Goal: Task Accomplishment & Management: Use online tool/utility

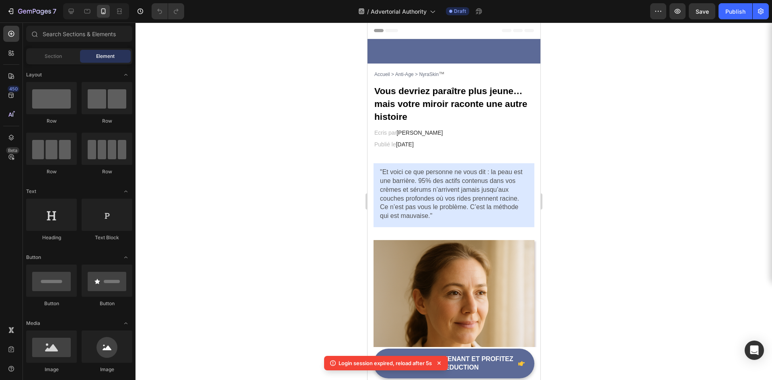
scroll to position [201, 0]
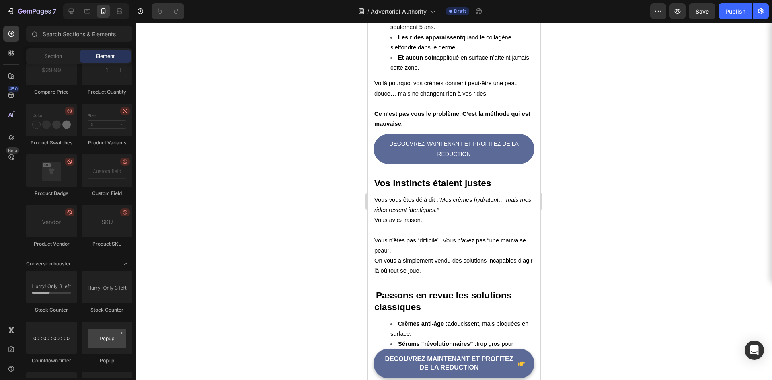
scroll to position [1447, 0]
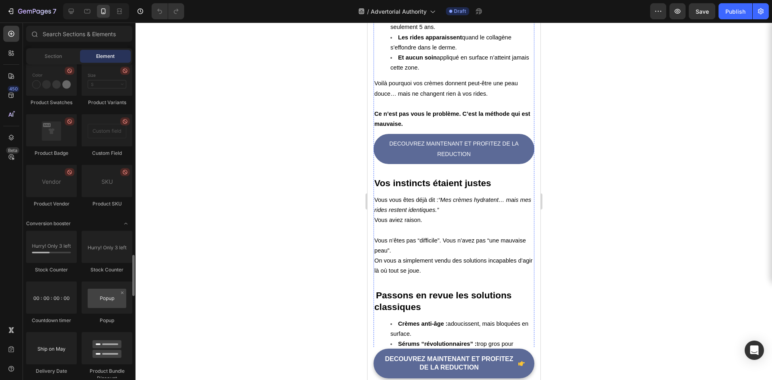
click at [45, 49] on div "Section Element" at bounding box center [79, 56] width 106 height 16
click at [47, 55] on span "Section" at bounding box center [53, 56] width 17 height 7
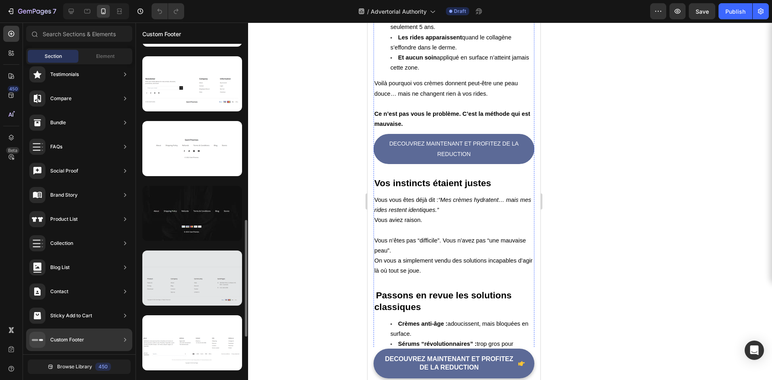
scroll to position [630, 0]
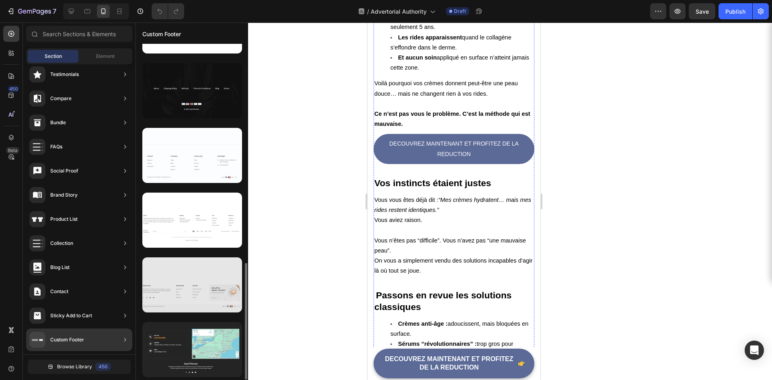
click at [185, 304] on div at bounding box center [192, 284] width 100 height 55
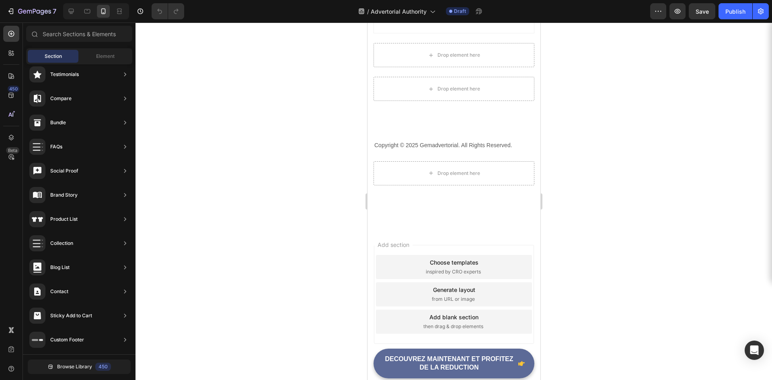
scroll to position [0, 0]
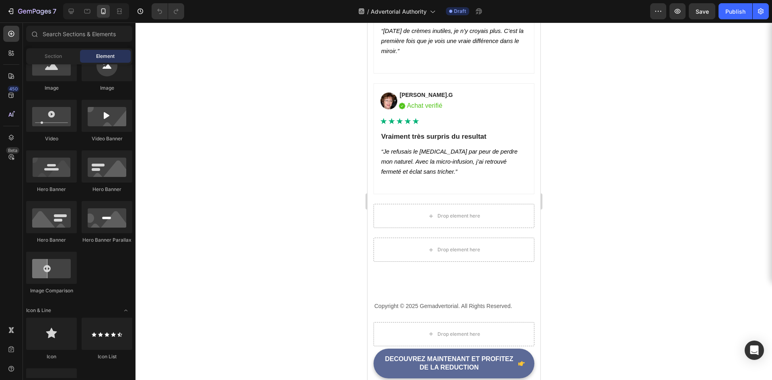
scroll to position [80, 0]
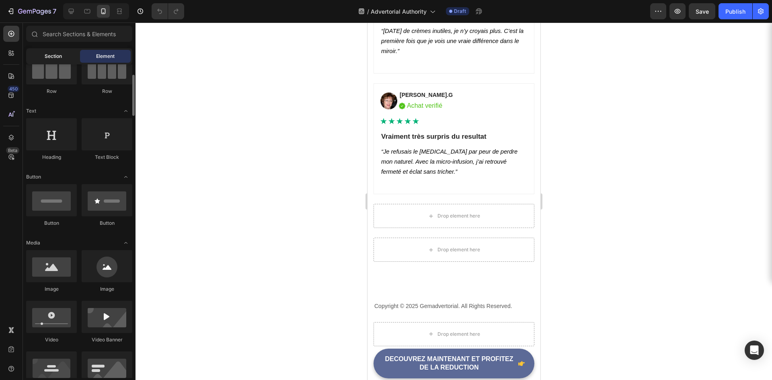
click at [61, 55] on span "Section" at bounding box center [53, 56] width 17 height 7
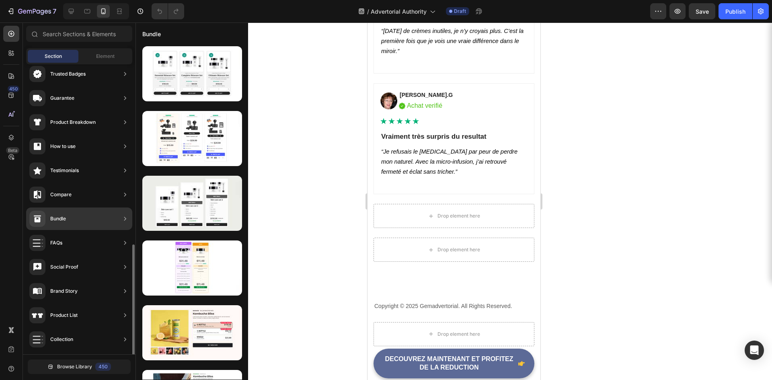
scroll to position [176, 0]
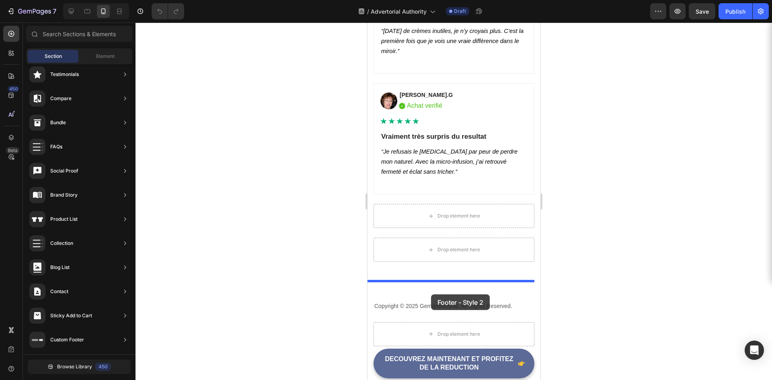
drag, startPoint x: 551, startPoint y: 173, endPoint x: 430, endPoint y: 294, distance: 171.1
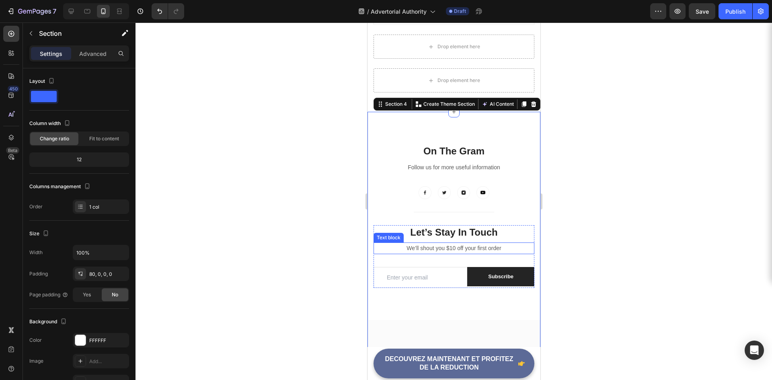
scroll to position [3681, 0]
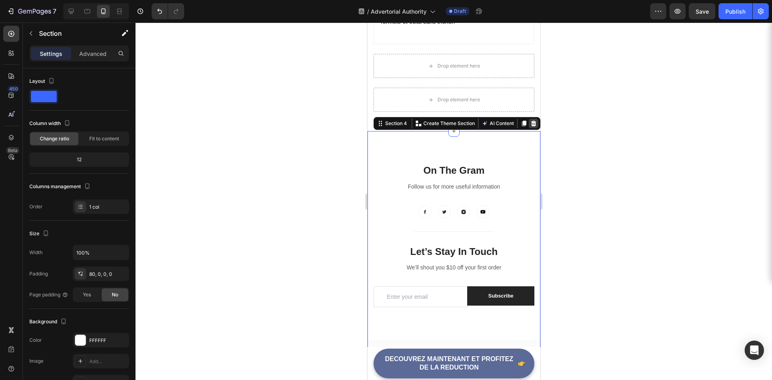
click at [530, 122] on icon at bounding box center [533, 123] width 6 height 6
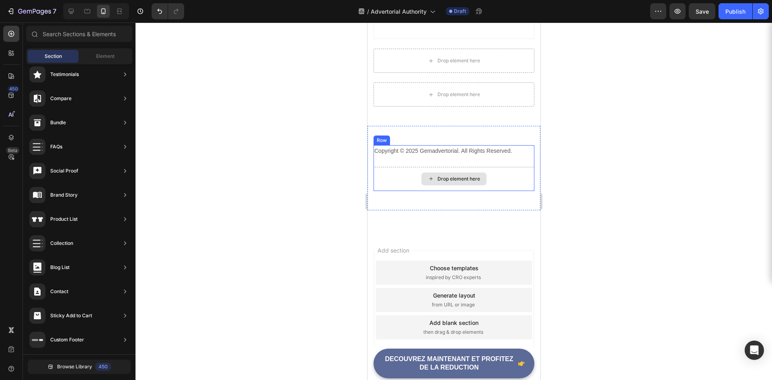
scroll to position [3692, 0]
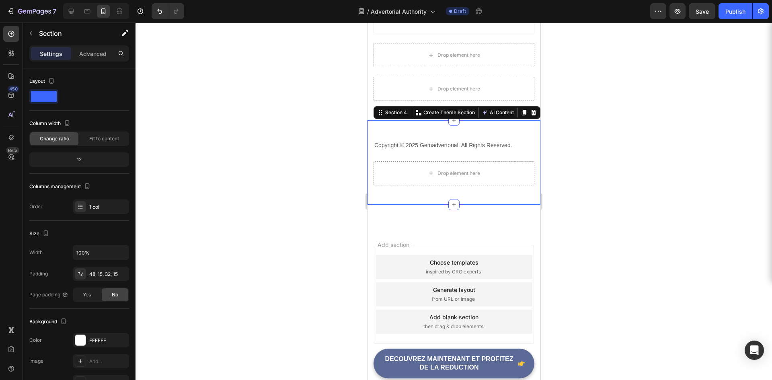
click at [424, 198] on div "Copyright © 2025 Gemadvertorial. All Rights Reserved. Text block Drop element h…" at bounding box center [453, 162] width 173 height 84
click at [456, 147] on p "Copyright © 2025 Gemadvertorial. All Rights Reserved." at bounding box center [453, 145] width 159 height 10
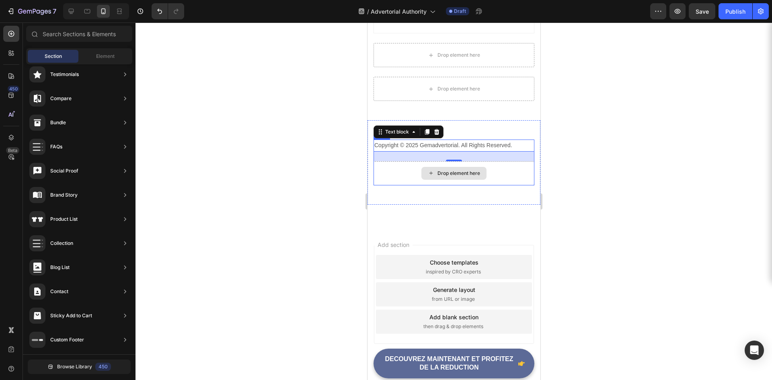
click at [440, 169] on div "Drop element here" at bounding box center [453, 173] width 65 height 13
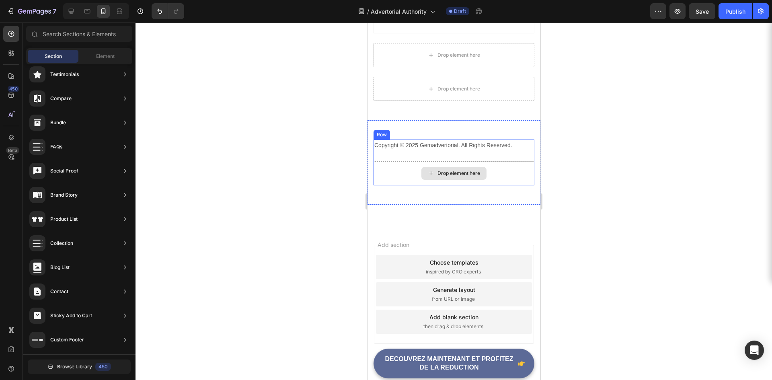
click at [440, 169] on div "Drop element here" at bounding box center [453, 173] width 65 height 13
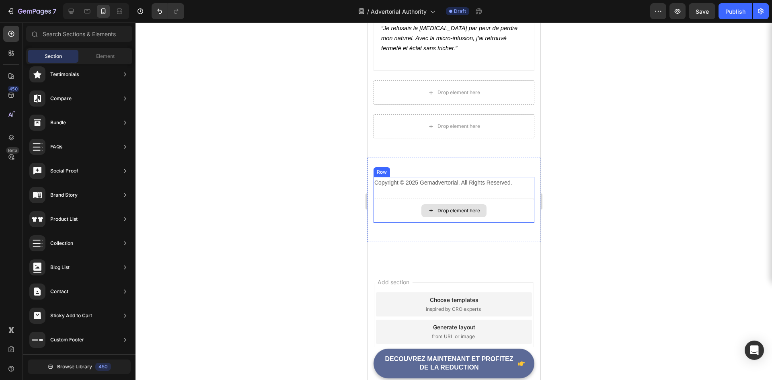
scroll to position [3652, 0]
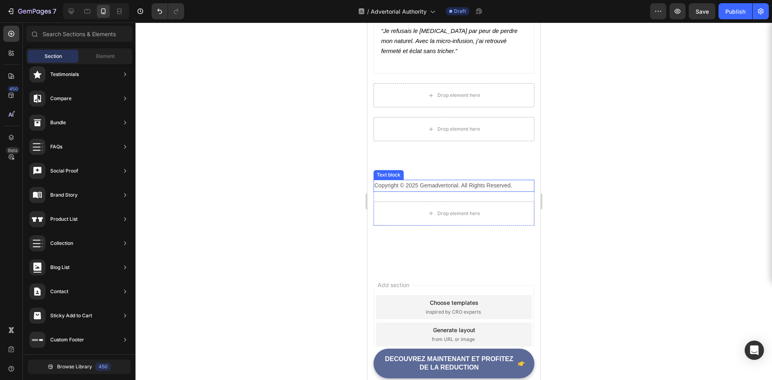
click at [418, 190] on p "Copyright © 2025 Gemadvertorial. All Rights Reserved." at bounding box center [453, 185] width 159 height 10
click at [433, 184] on p "Copyright © 2025 Gemadvertorial. All Rights Reserved." at bounding box center [453, 185] width 159 height 10
click at [411, 184] on p "Copyright © 2025 Gemadvertorial. All Rights Reserved." at bounding box center [453, 185] width 159 height 10
click at [395, 190] on p "Copyright © 2025 Gemadvertorial. All Rights Reserved." at bounding box center [453, 185] width 159 height 10
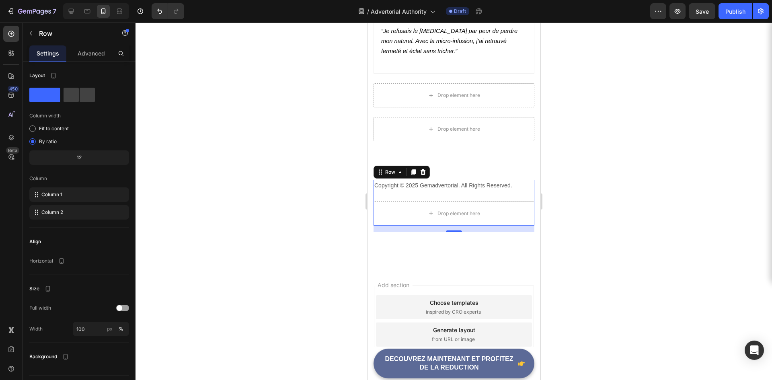
click at [393, 192] on div "Copyright © 2025 Gemadvertorial. All Rights Reserved. Text block" at bounding box center [453, 190] width 161 height 21
click at [399, 186] on p "Copyright © 2025 Gemadvertorial. All Rights Reserved." at bounding box center [453, 185] width 159 height 10
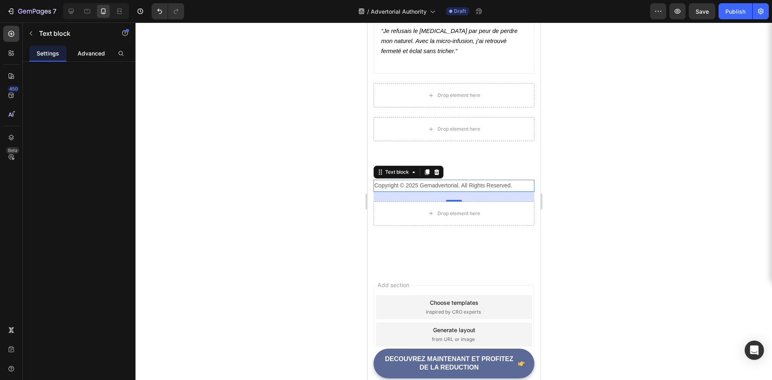
click at [88, 55] on p "Advanced" at bounding box center [91, 53] width 27 height 8
drag, startPoint x: 82, startPoint y: 111, endPoint x: 69, endPoint y: 68, distance: 44.5
click at [82, 108] on div "Delete element" at bounding box center [79, 232] width 113 height 341
click at [55, 51] on p "Settings" at bounding box center [48, 53] width 23 height 8
click at [126, 34] on icon "button" at bounding box center [125, 33] width 6 height 6
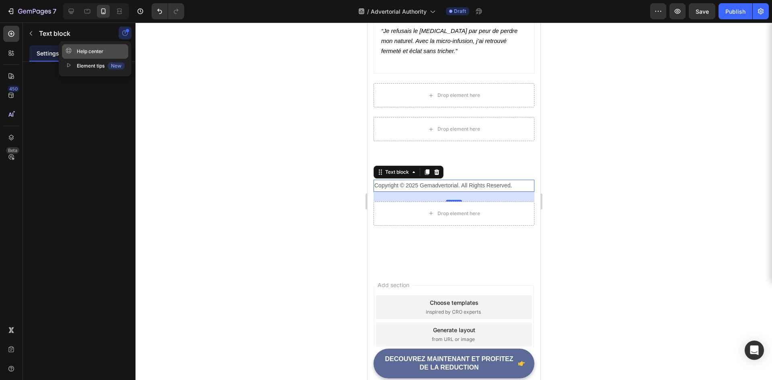
click at [104, 51] on button "Help center" at bounding box center [95, 51] width 66 height 14
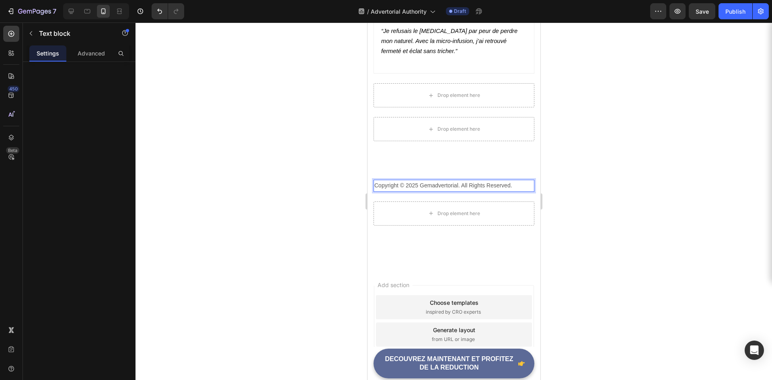
click at [431, 184] on p "Copyright © 2025 Gemadvertorial. All Rights Reserved." at bounding box center [453, 185] width 159 height 10
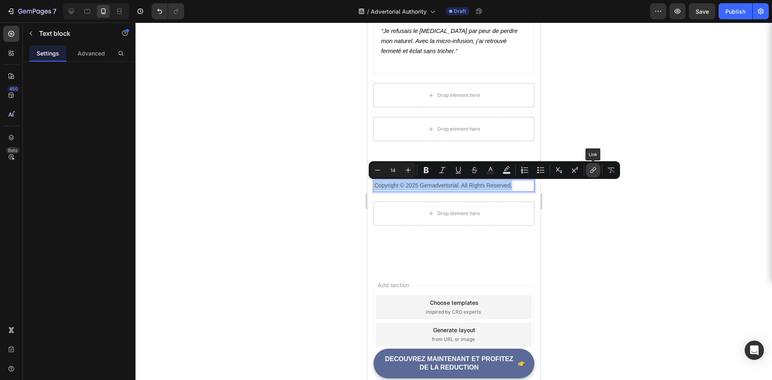
click at [597, 171] on button "link" at bounding box center [592, 170] width 14 height 14
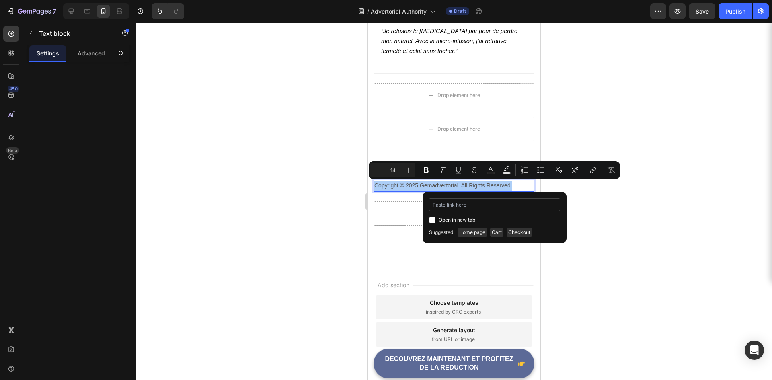
click at [467, 206] on input "Editor contextual toolbar" at bounding box center [494, 204] width 131 height 13
click at [481, 233] on span "Home page" at bounding box center [471, 232] width 29 height 9
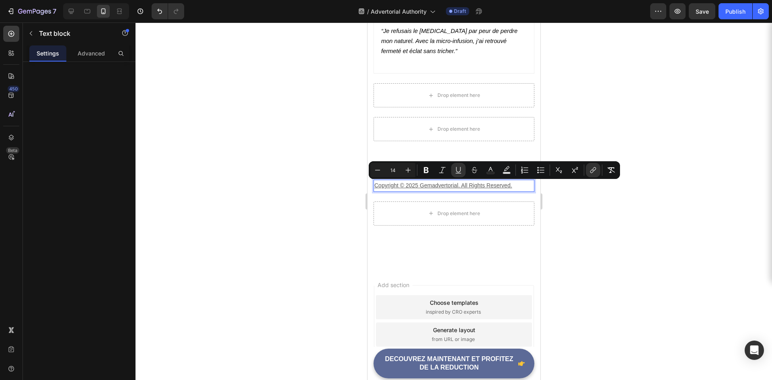
click at [289, 208] on div at bounding box center [453, 201] width 636 height 357
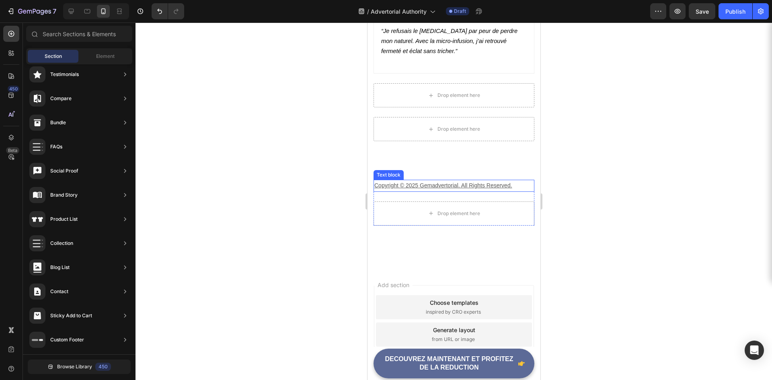
click at [477, 186] on u "Copyright © 2025 Gemadvertorial. All Rights Reserved." at bounding box center [443, 185] width 138 height 6
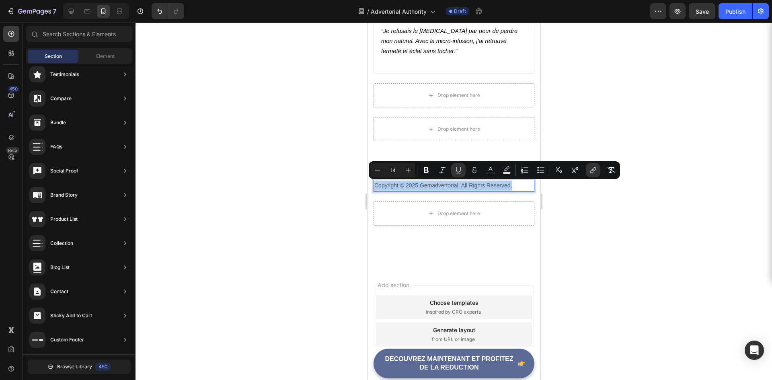
click at [342, 208] on div at bounding box center [453, 201] width 636 height 357
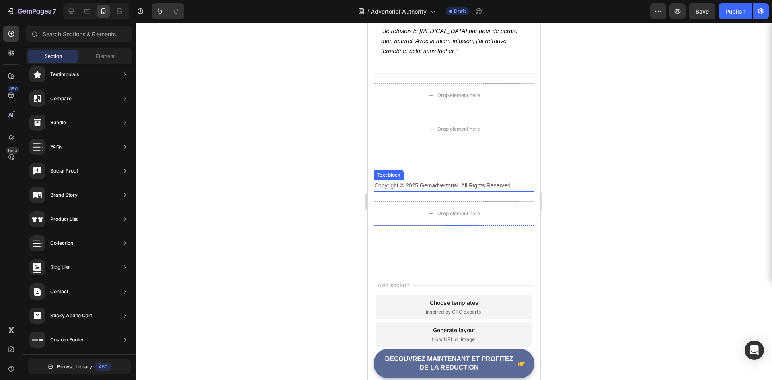
click at [486, 187] on u "Copyright © 2025 Gemadvertorial. All Rights Reserved." at bounding box center [443, 185] width 138 height 6
click at [480, 186] on u "Copyright © 2025 Gemadvertorial. All Rights Reserved." at bounding box center [443, 185] width 138 height 6
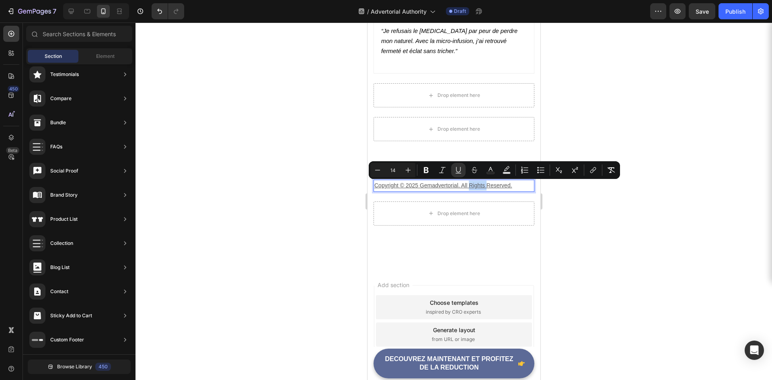
click at [480, 186] on u "Copyright © 2025 Gemadvertorial. All Rights Reserved." at bounding box center [443, 185] width 138 height 6
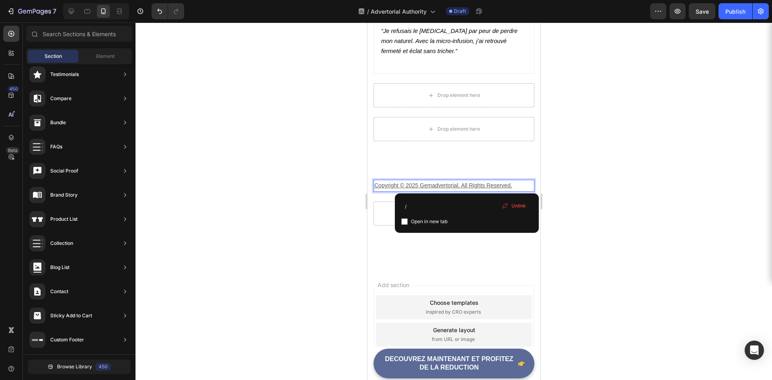
click at [480, 186] on u "Copyright © 2025 Gemadvertorial. All Rights Reserved." at bounding box center [443, 185] width 138 height 6
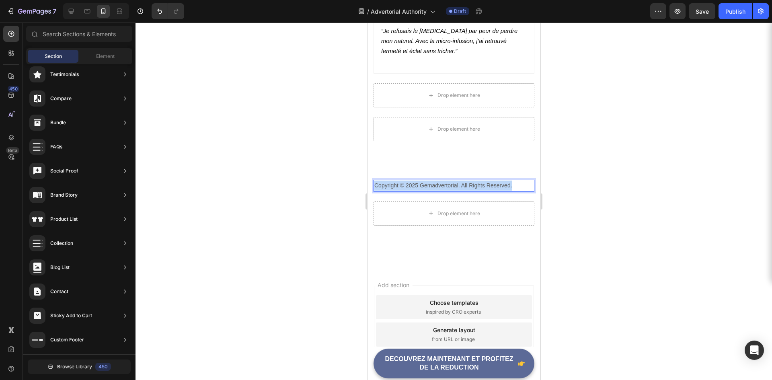
click at [480, 186] on u "Copyright © 2025 Gemadvertorial. All Rights Reserved." at bounding box center [443, 185] width 138 height 6
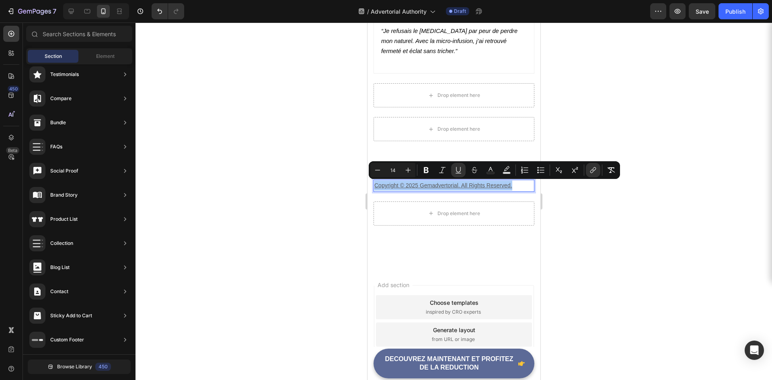
click at [317, 205] on div at bounding box center [453, 201] width 636 height 357
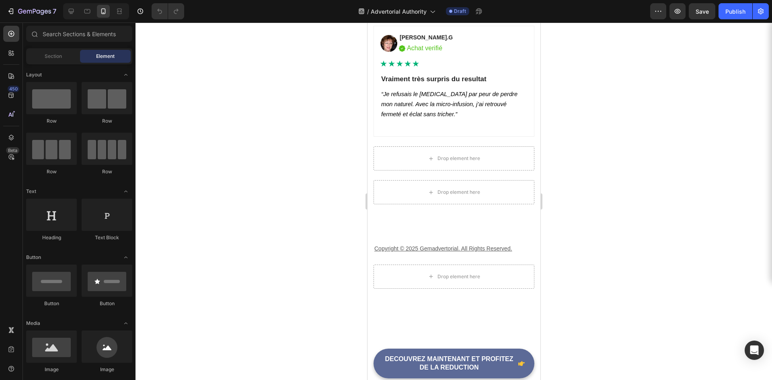
scroll to position [3588, 0]
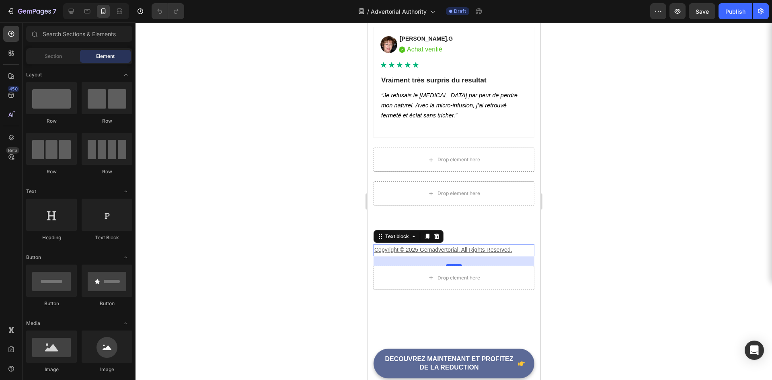
click at [423, 248] on u "Copyright © 2025 Gemadvertorial. All Rights Reserved." at bounding box center [443, 249] width 138 height 6
click at [433, 249] on u "Copyright © 2025 Gemadvertorial. All Rights Reserved." at bounding box center [443, 249] width 138 height 6
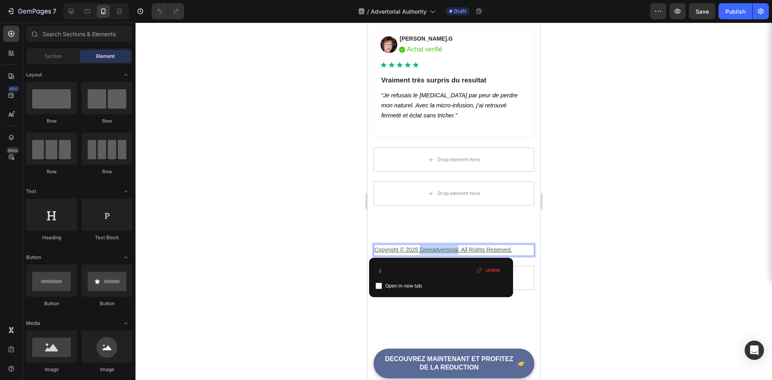
click at [433, 249] on u "Copyright © 2025 Gemadvertorial. All Rights Reserved." at bounding box center [443, 249] width 138 height 6
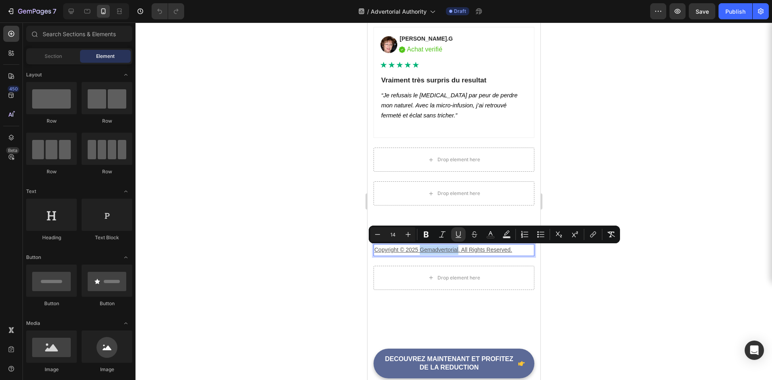
click at [433, 249] on u "Copyright © 2025 Gemadvertorial. All Rights Reserved." at bounding box center [443, 249] width 138 height 6
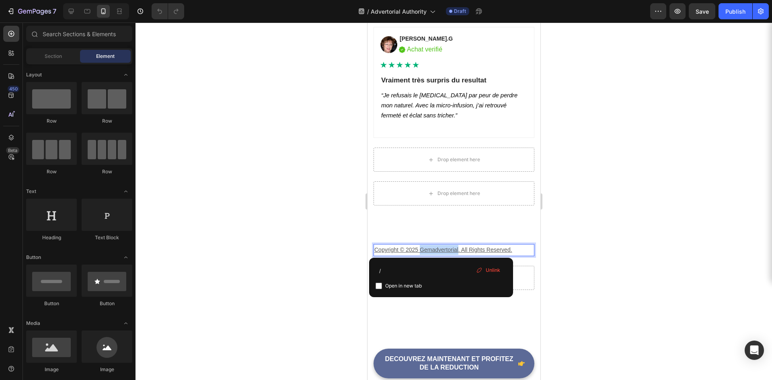
click at [433, 249] on u "Copyright © 2025 Gemadvertorial. All Rights Reserved." at bounding box center [443, 249] width 138 height 6
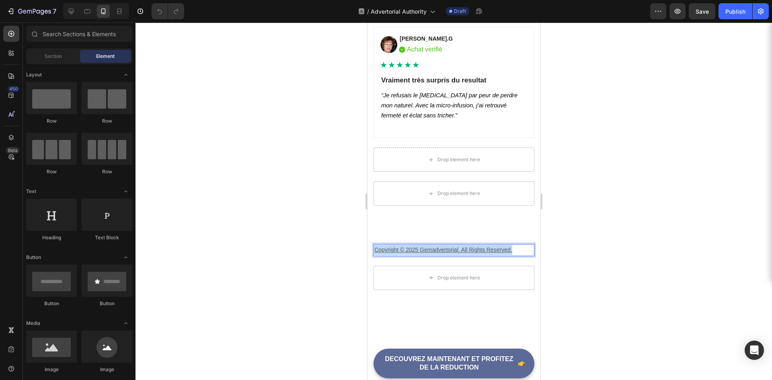
click at [433, 249] on u "Copyright © 2025 Gemadvertorial. All Rights Reserved." at bounding box center [443, 249] width 138 height 6
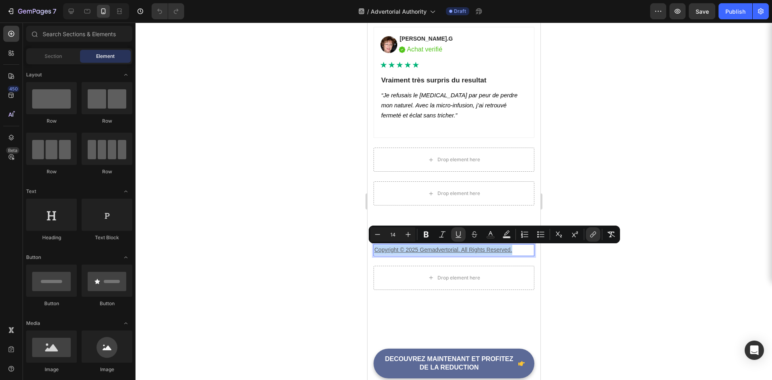
click at [433, 249] on u "Copyright © 2025 Gemadvertorial. All Rights Reserved." at bounding box center [443, 249] width 138 height 6
click at [513, 251] on p "Copyright © 2025 Gemadvertorial. All Rights Reserved." at bounding box center [453, 250] width 159 height 10
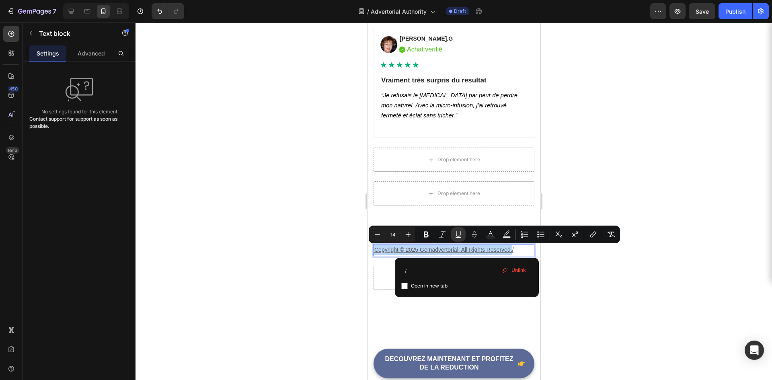
drag, startPoint x: 511, startPoint y: 249, endPoint x: 364, endPoint y: 243, distance: 147.2
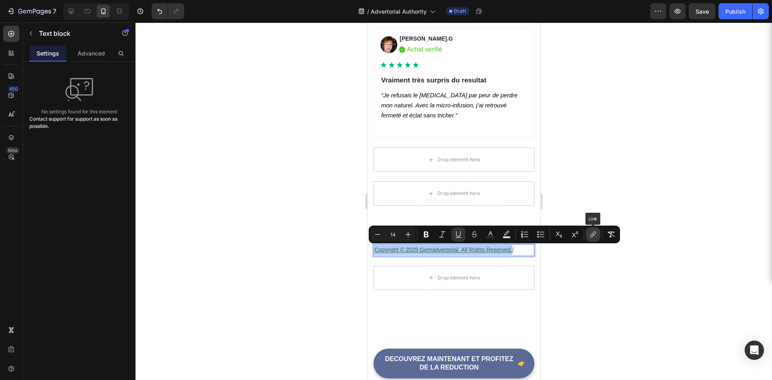
click at [592, 233] on icon "Editor contextual toolbar" at bounding box center [592, 235] width 4 height 4
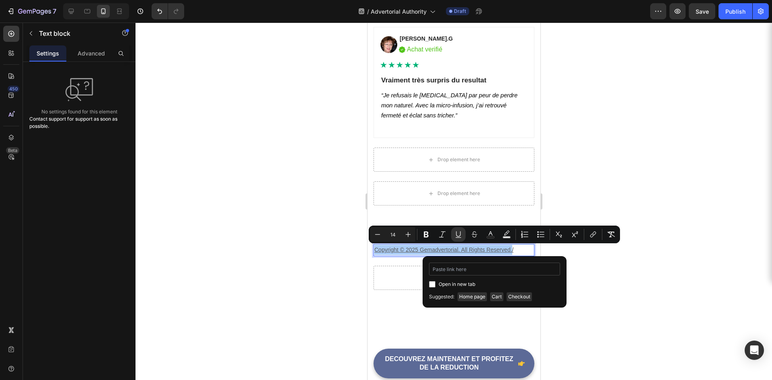
click at [474, 270] on input "Editor contextual toolbar" at bounding box center [494, 268] width 131 height 13
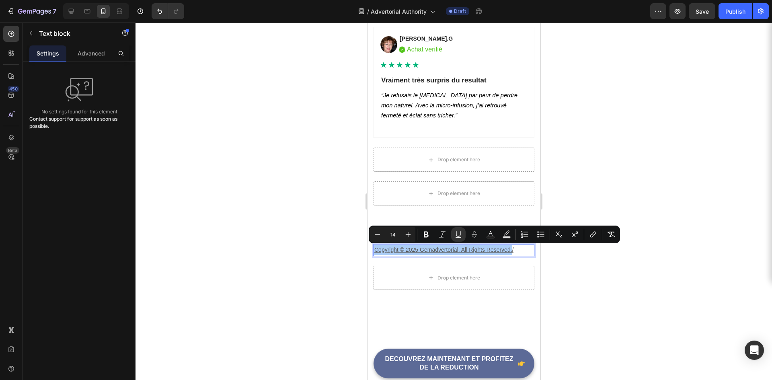
click at [334, 265] on div at bounding box center [453, 201] width 636 height 357
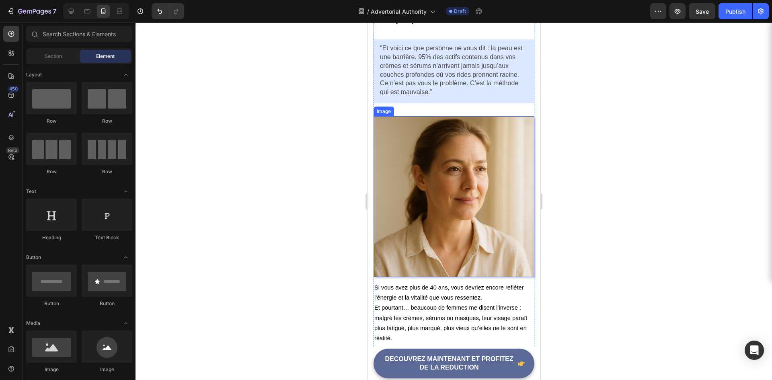
scroll to position [0, 0]
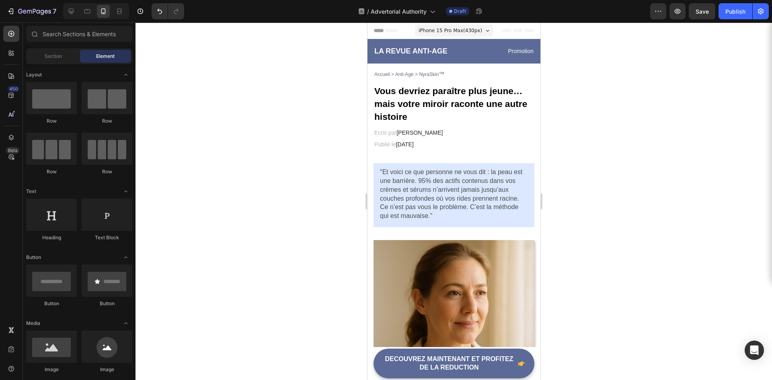
click at [379, 29] on div "Header" at bounding box center [387, 31] width 30 height 10
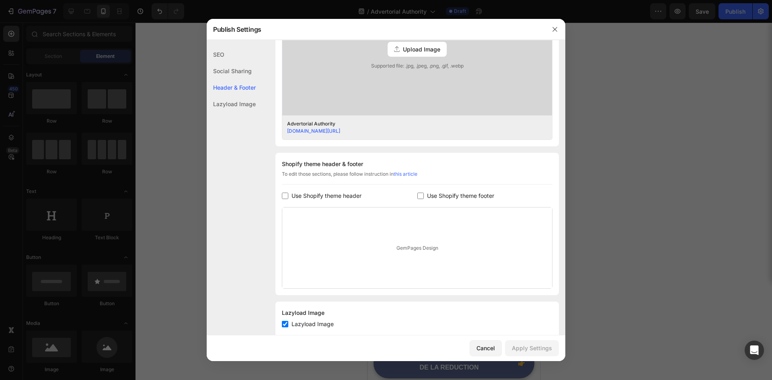
scroll to position [291, 0]
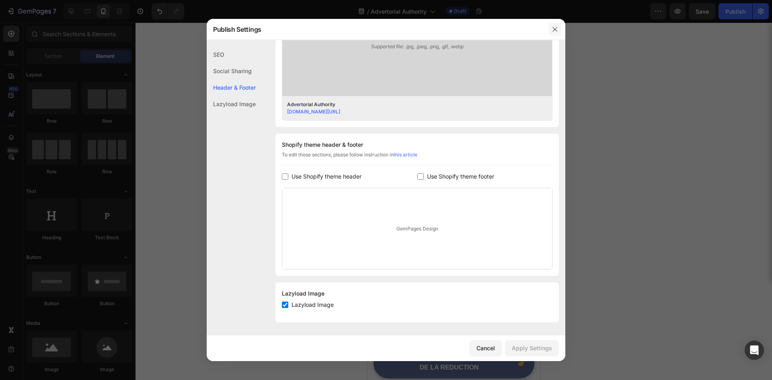
click at [559, 33] on button "button" at bounding box center [554, 29] width 13 height 13
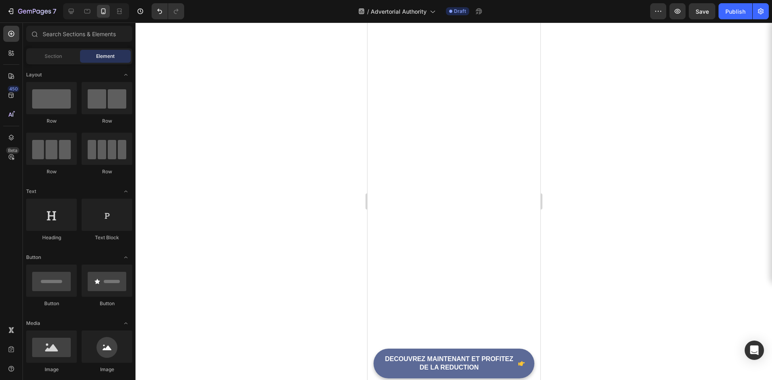
scroll to position [2612, 0]
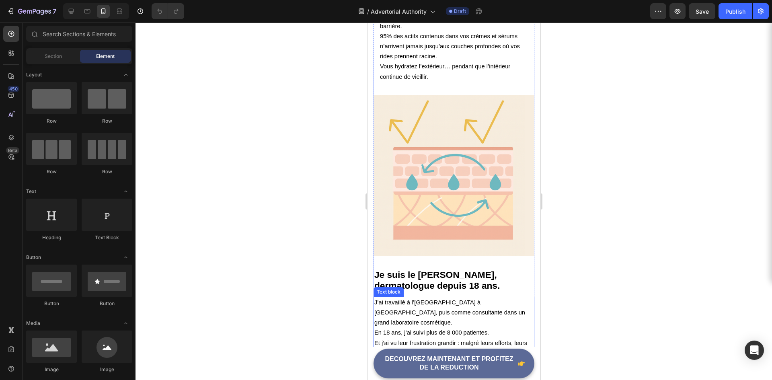
scroll to position [522, 0]
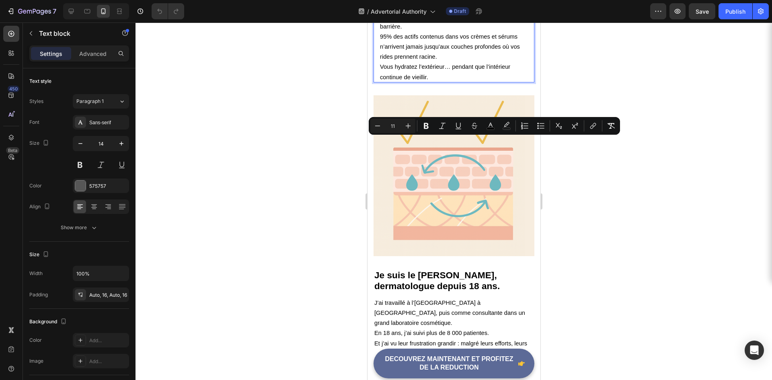
drag, startPoint x: 393, startPoint y: 142, endPoint x: 418, endPoint y: 145, distance: 25.6
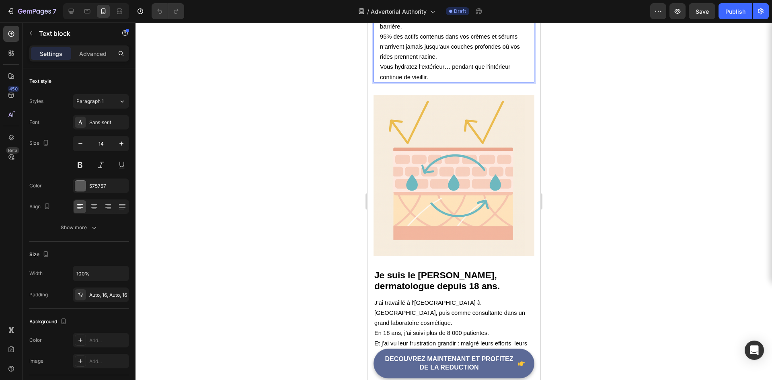
click at [426, 9] on span "Elles apparaissent en profondeur, là où le collagène et l’élastine s’épuisent." at bounding box center [450, 1] width 142 height 16
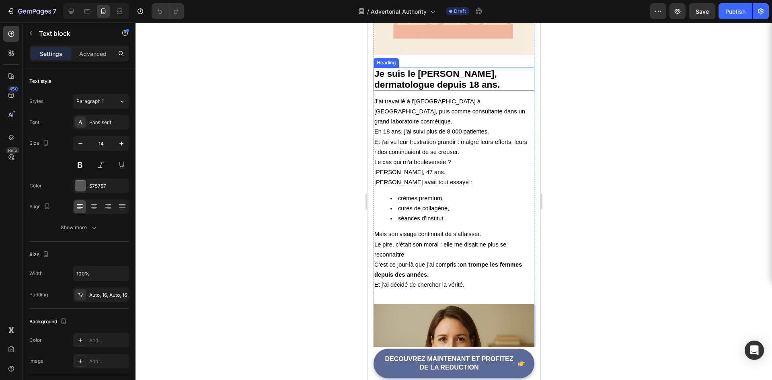
scroll to position [723, 0]
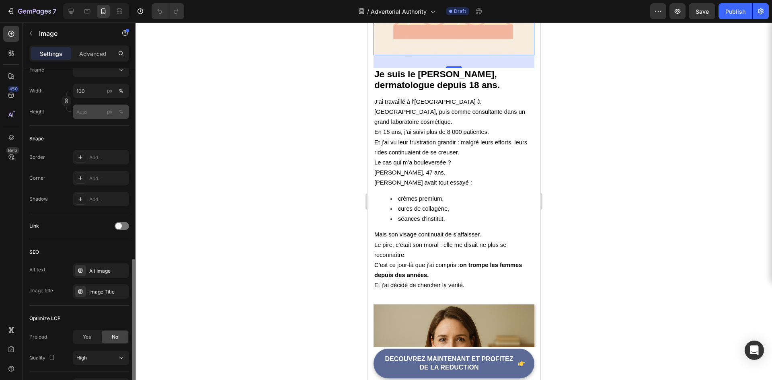
scroll to position [293, 0]
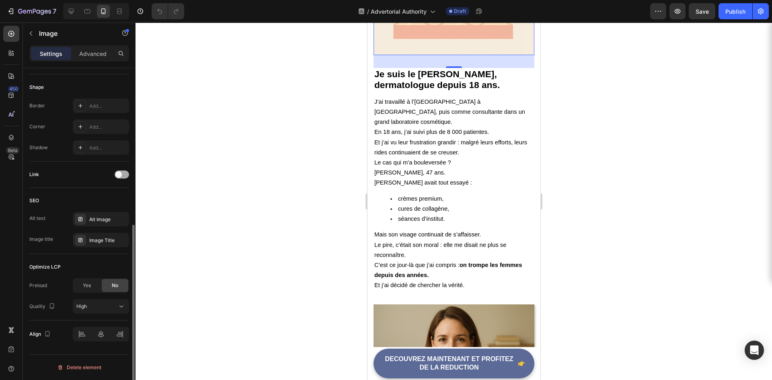
click at [123, 172] on div at bounding box center [122, 174] width 14 height 8
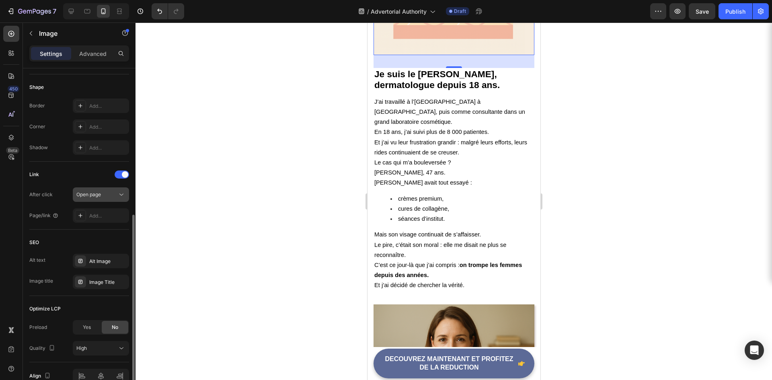
click at [114, 192] on div "Open page" at bounding box center [96, 194] width 41 height 7
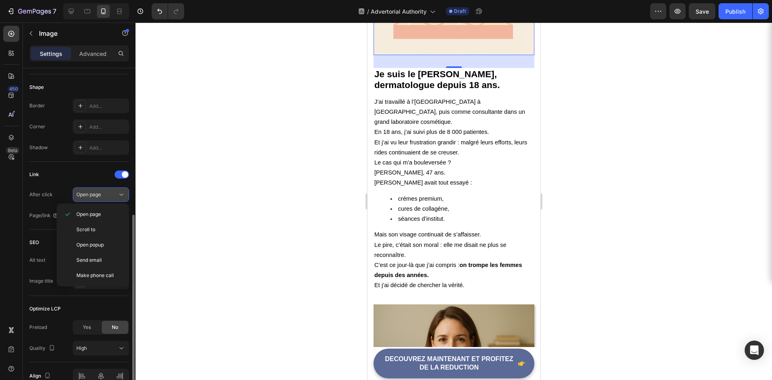
click at [114, 192] on div "Open page" at bounding box center [96, 194] width 41 height 7
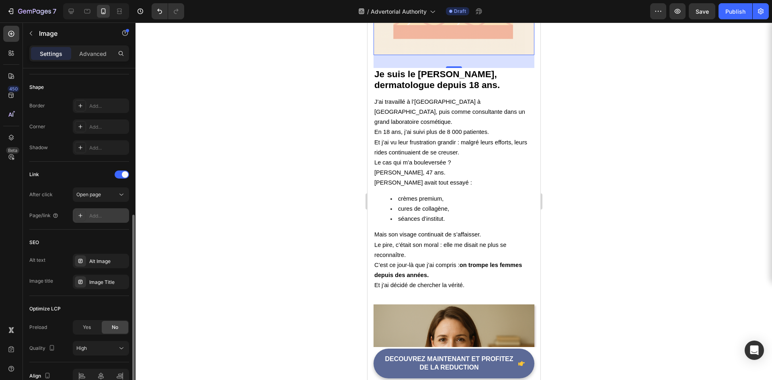
click at [103, 214] on div "Add..." at bounding box center [108, 215] width 38 height 7
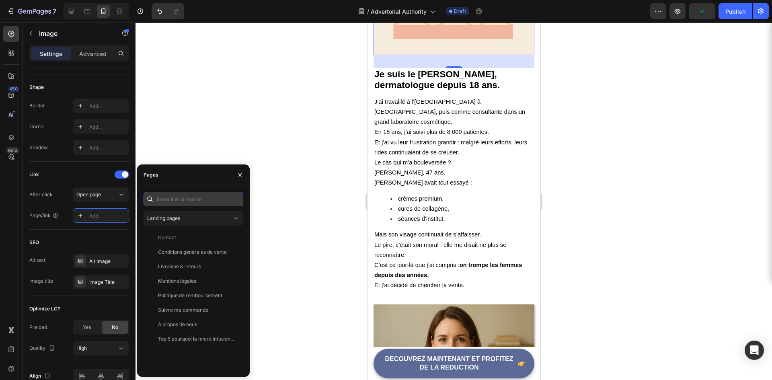
click at [194, 203] on input "text" at bounding box center [193, 199] width 100 height 14
paste input "https://www.nyraskin.fr/products/micro-infusion-nyralift"
type input "https://www.nyraskin.fr/products/micro-infusion-nyralift"
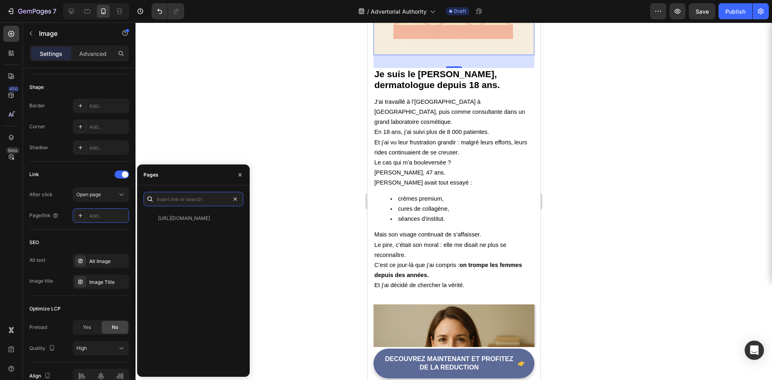
scroll to position [0, 0]
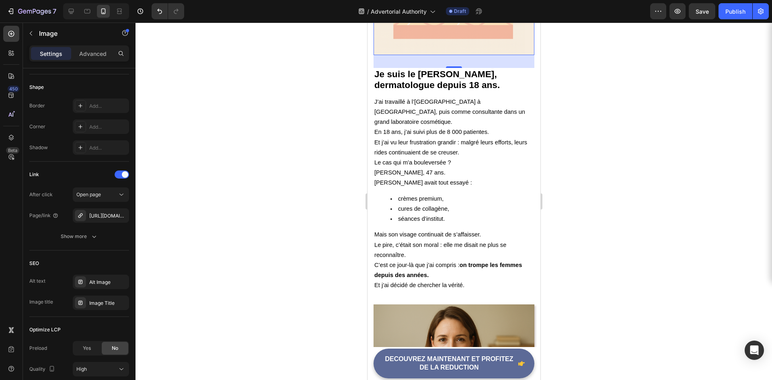
click at [280, 211] on div at bounding box center [453, 201] width 636 height 357
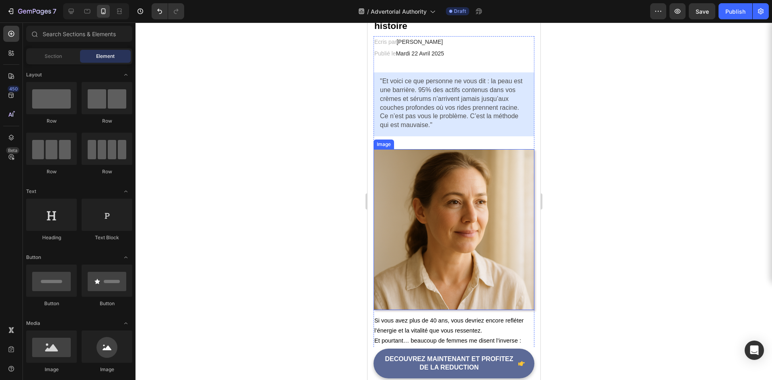
scroll to position [121, 0]
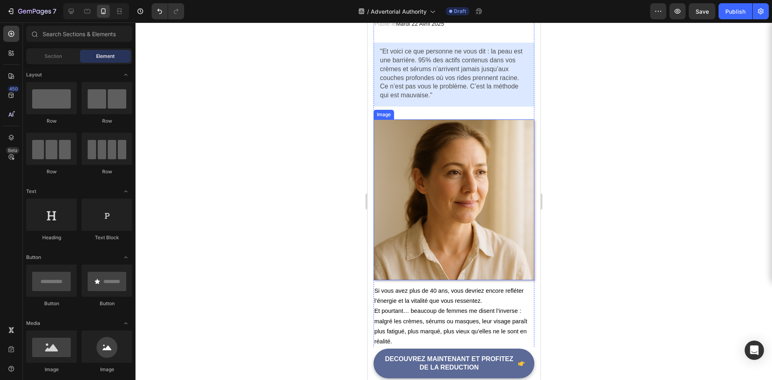
click at [445, 203] on img at bounding box center [453, 199] width 161 height 161
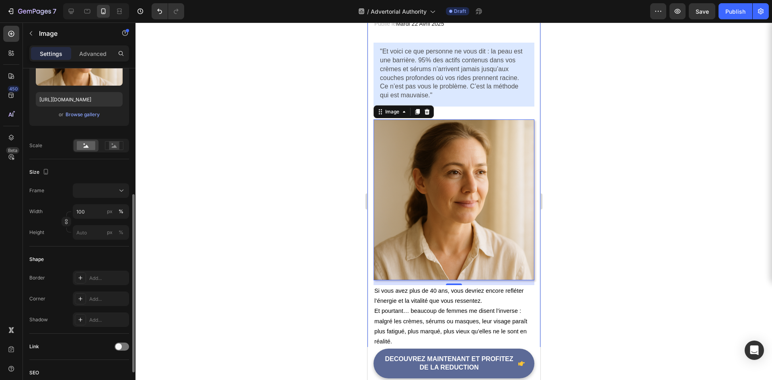
scroll to position [201, 0]
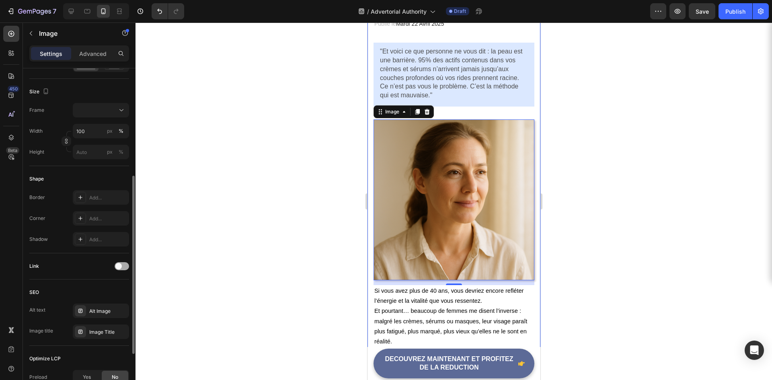
click at [118, 266] on span at bounding box center [118, 266] width 6 height 6
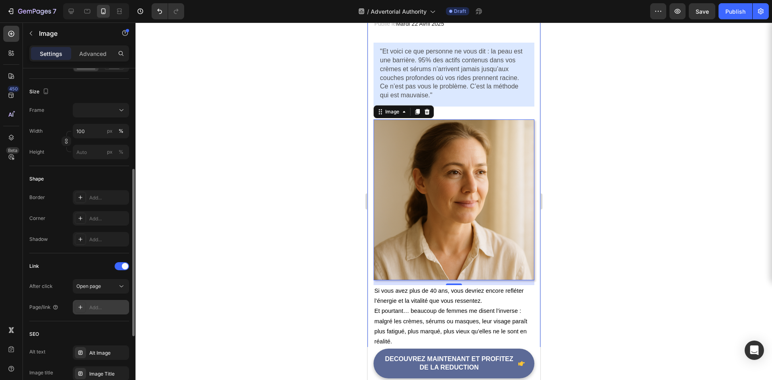
click at [103, 309] on div "Add..." at bounding box center [108, 307] width 38 height 7
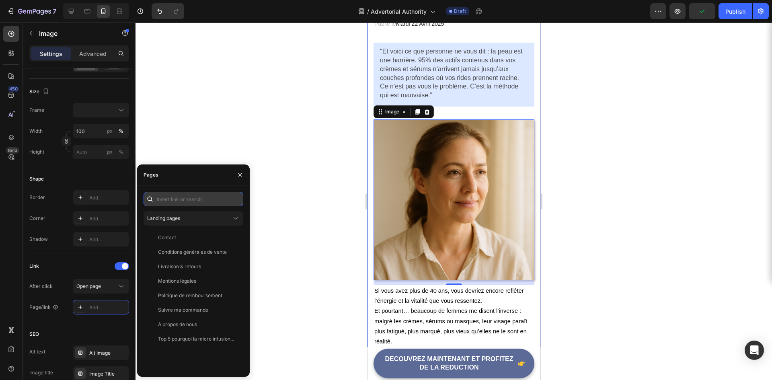
click at [181, 202] on input "text" at bounding box center [193, 199] width 100 height 14
paste input "https://www.nyraskin.fr/products/micro-infusion-nyralift"
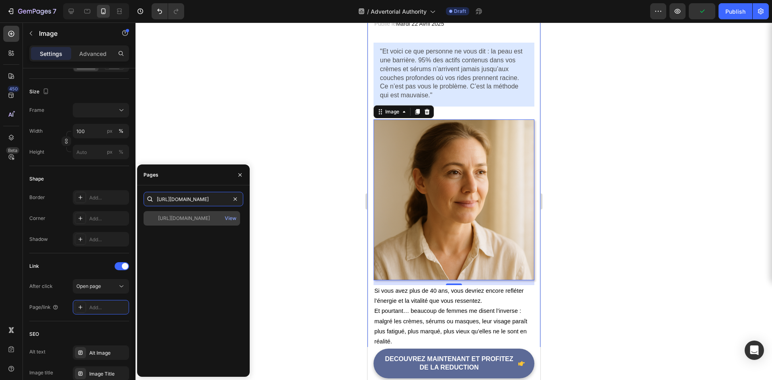
type input "https://www.nyraskin.fr/products/micro-infusion-nyralift"
click at [206, 220] on div "https://www.nyraskin.fr/products/micro-infusion-nyralift" at bounding box center [184, 218] width 52 height 7
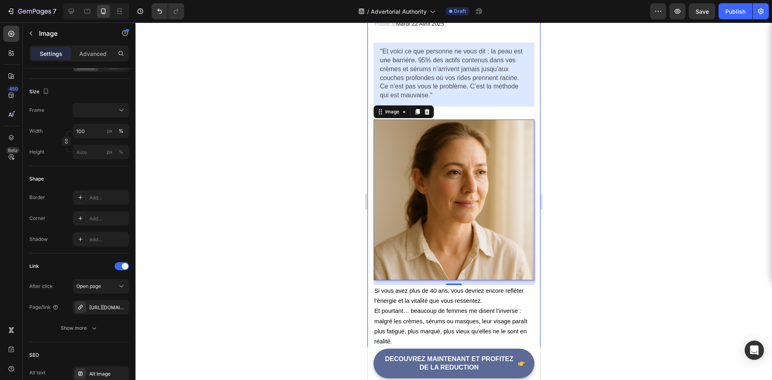
click at [251, 258] on div at bounding box center [453, 201] width 636 height 357
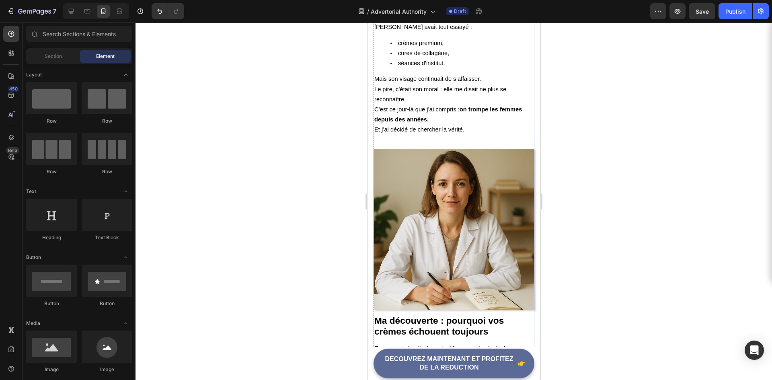
scroll to position [1125, 0]
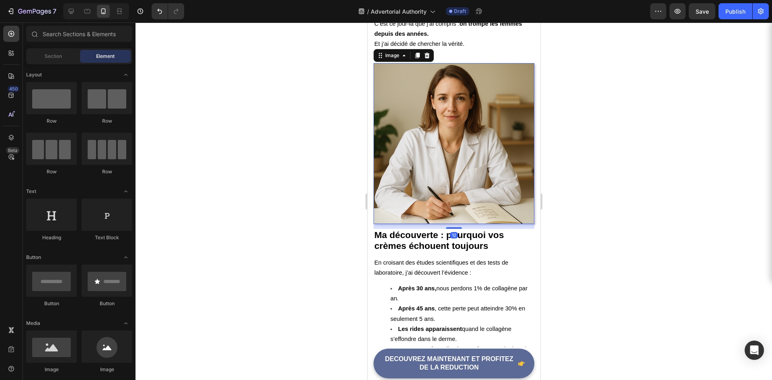
click at [434, 153] on img at bounding box center [453, 143] width 161 height 161
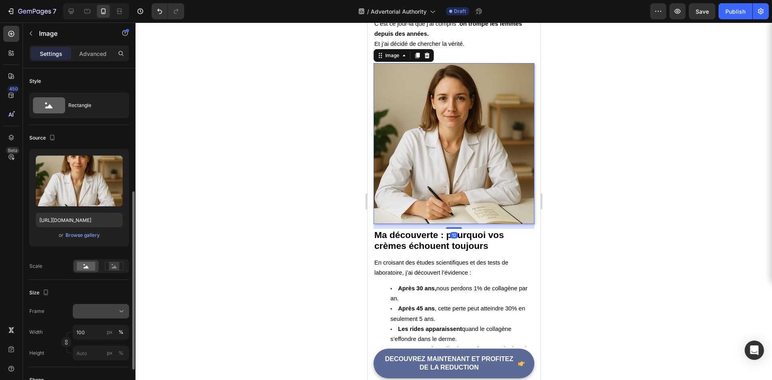
scroll to position [201, 0]
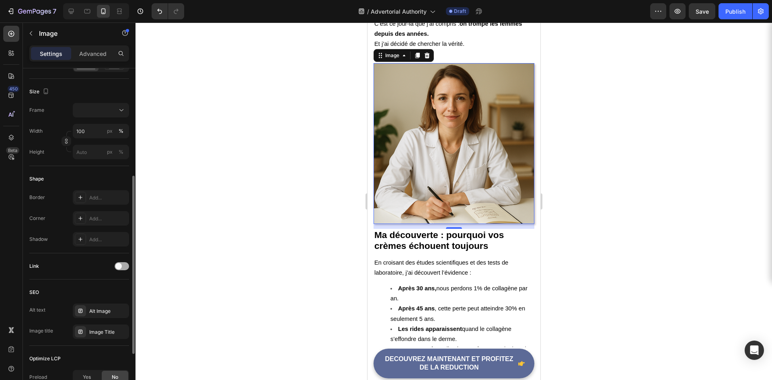
click at [125, 266] on div at bounding box center [122, 266] width 14 height 8
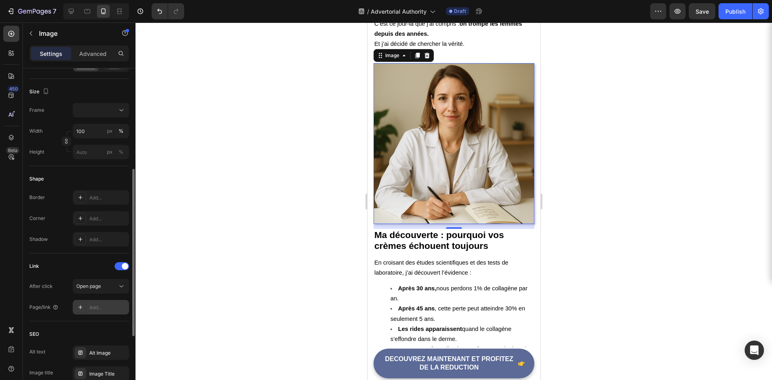
click at [104, 306] on div "Add..." at bounding box center [108, 307] width 38 height 7
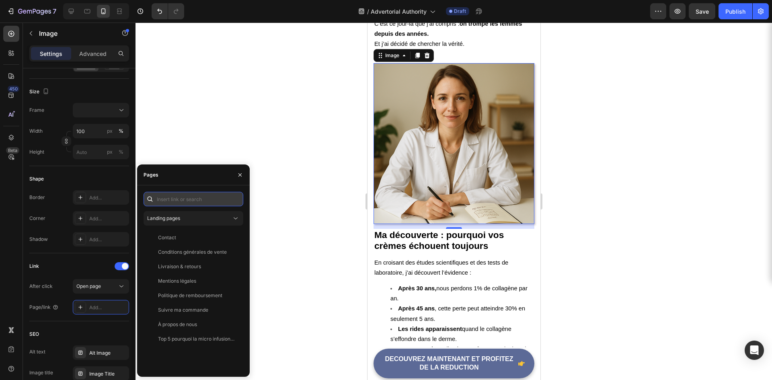
click at [187, 201] on input "text" at bounding box center [193, 199] width 100 height 14
paste input "https://www.nyraskin.fr/products/micro-infusion-nyralift"
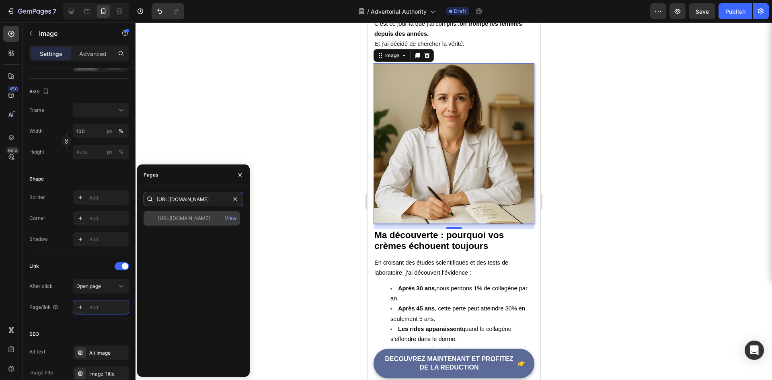
type input "https://www.nyraskin.fr/products/micro-infusion-nyralift"
click at [210, 217] on div "https://www.nyraskin.fr/products/micro-infusion-nyralift" at bounding box center [184, 218] width 52 height 7
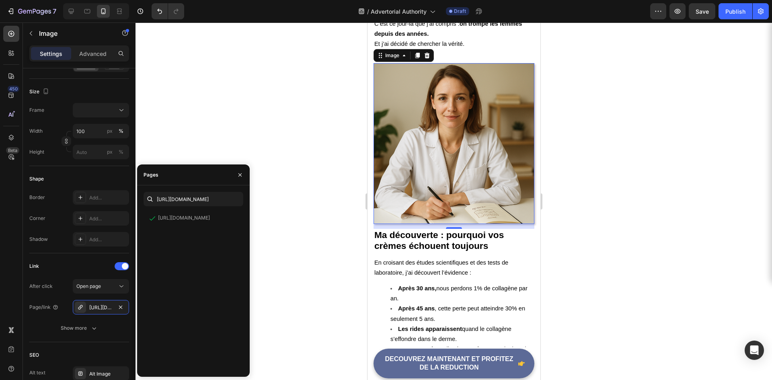
click at [296, 224] on div at bounding box center [453, 201] width 636 height 357
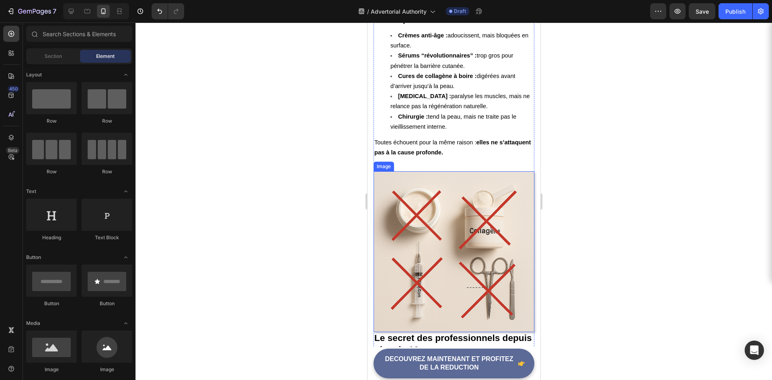
scroll to position [1728, 0]
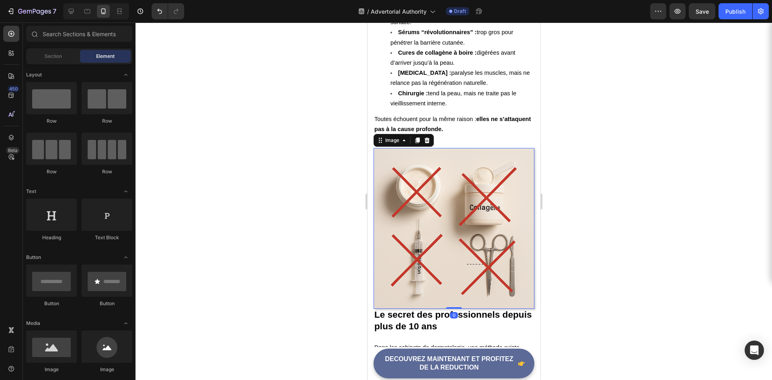
click at [407, 219] on img at bounding box center [453, 228] width 161 height 161
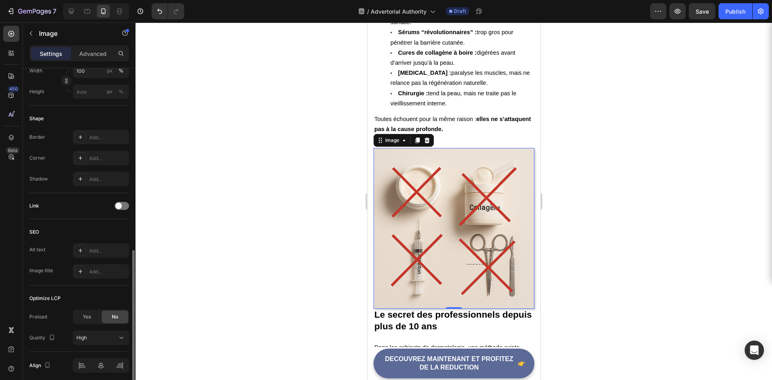
scroll to position [272, 0]
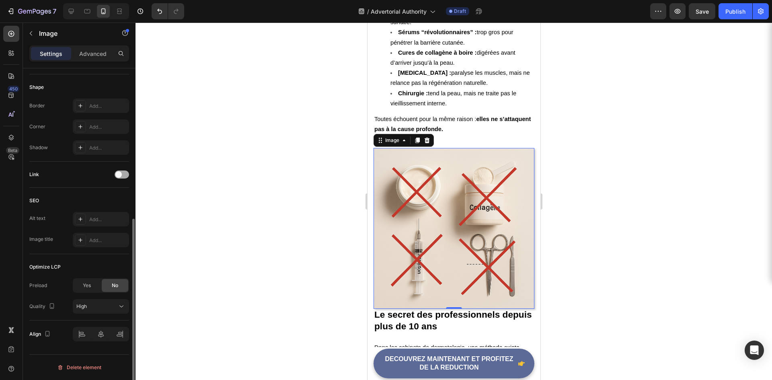
click at [122, 173] on div at bounding box center [122, 174] width 14 height 8
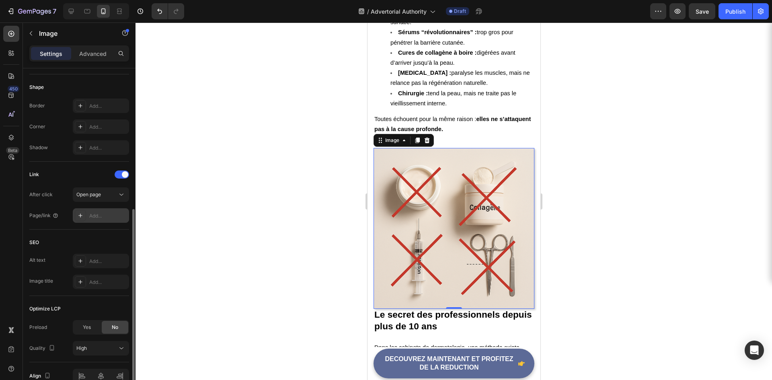
click at [94, 216] on div "Add..." at bounding box center [108, 215] width 38 height 7
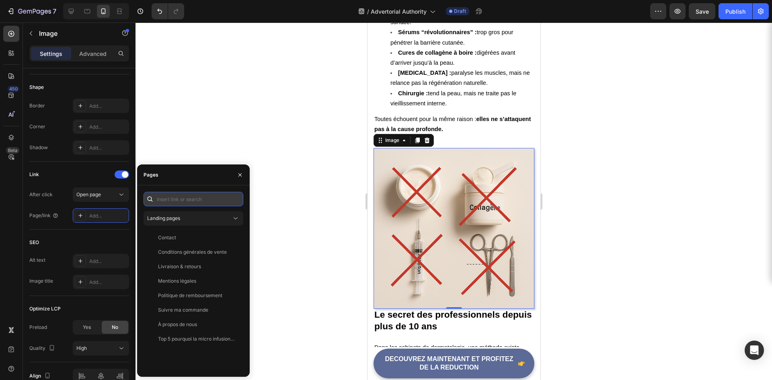
click at [176, 197] on input "text" at bounding box center [193, 199] width 100 height 14
paste input "https://www.nyraskin.fr/products/micro-infusion-nyralift"
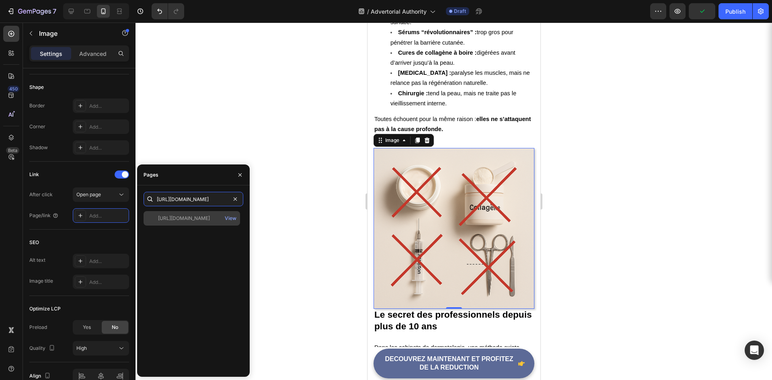
type input "https://www.nyraskin.fr/products/micro-infusion-nyralift"
click at [193, 215] on div "https://www.nyraskin.fr/products/micro-infusion-nyralift" at bounding box center [184, 218] width 52 height 7
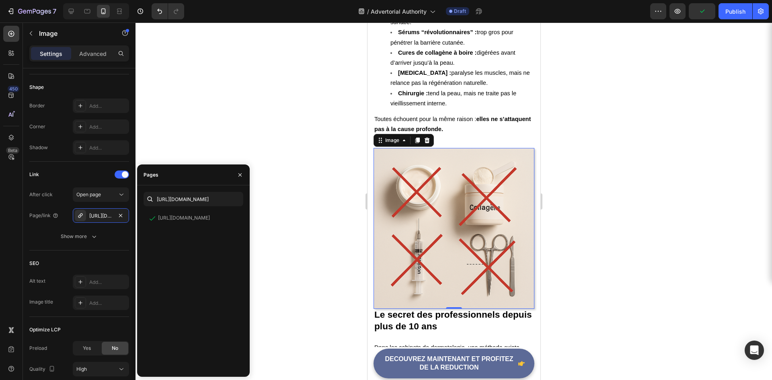
click at [282, 208] on div at bounding box center [453, 201] width 636 height 357
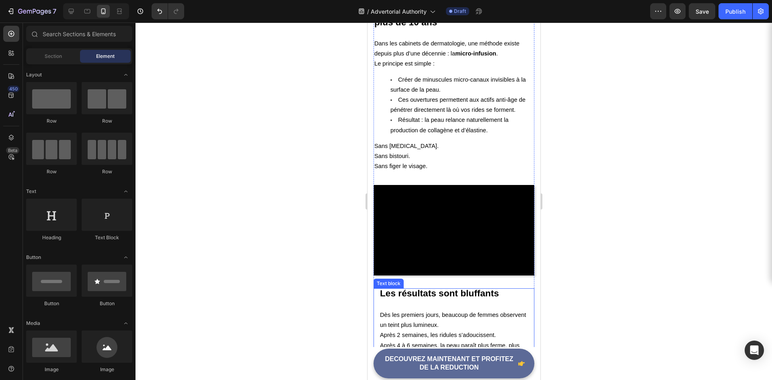
scroll to position [2009, 0]
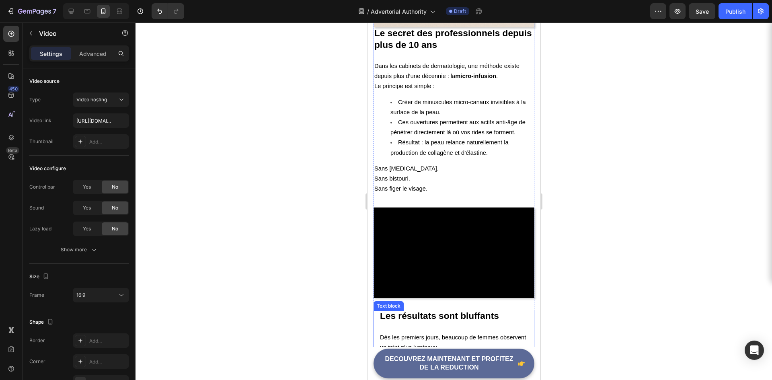
click at [432, 231] on video at bounding box center [453, 252] width 161 height 90
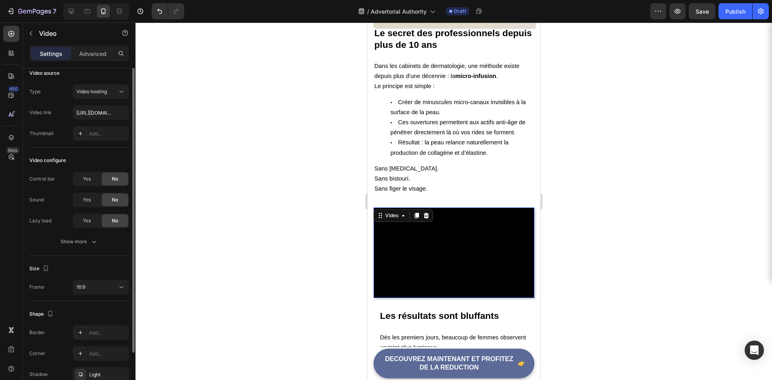
scroll to position [0, 0]
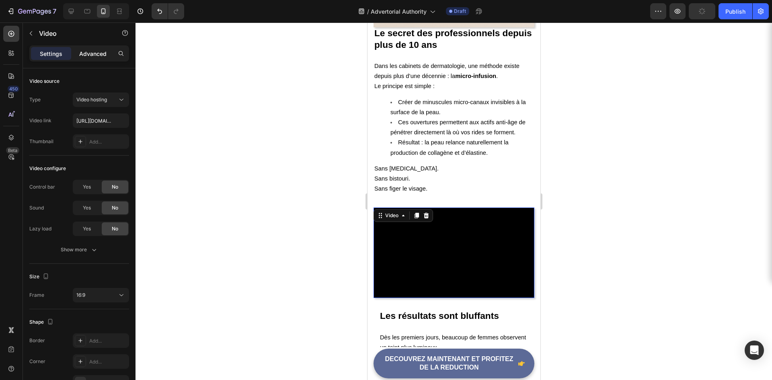
click at [94, 55] on p "Advanced" at bounding box center [92, 53] width 27 height 8
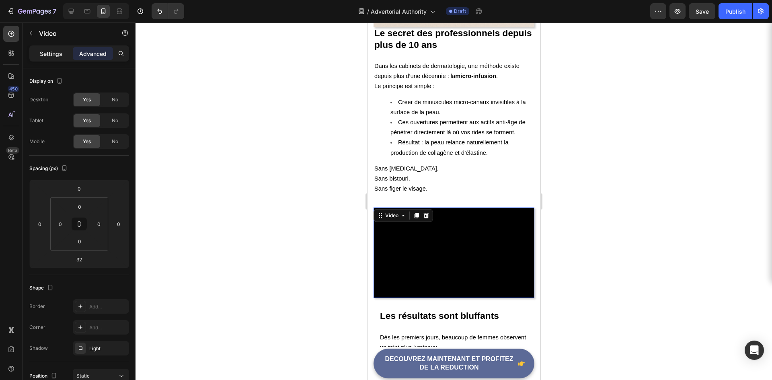
click at [50, 53] on p "Settings" at bounding box center [51, 53] width 23 height 8
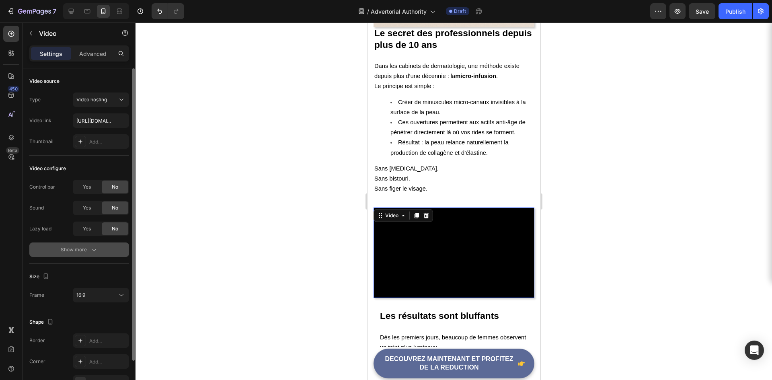
click at [94, 251] on icon "button" at bounding box center [94, 250] width 4 height 2
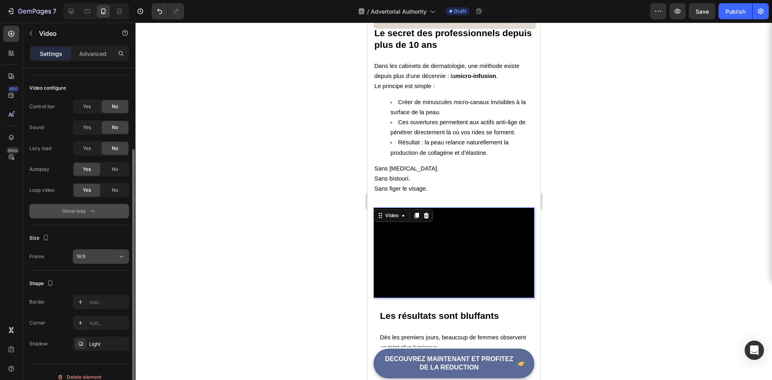
scroll to position [90, 0]
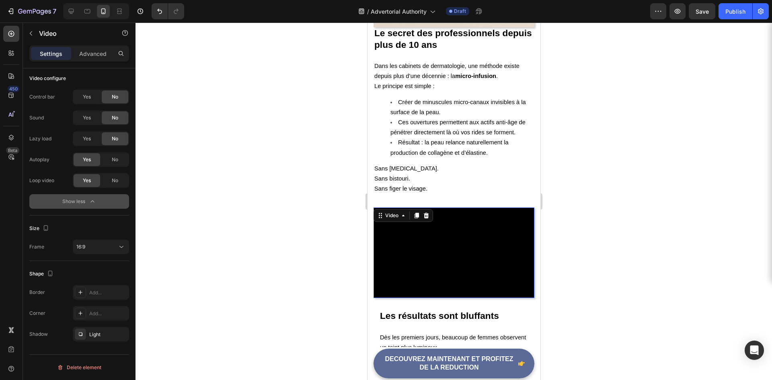
click at [258, 257] on div at bounding box center [453, 201] width 636 height 357
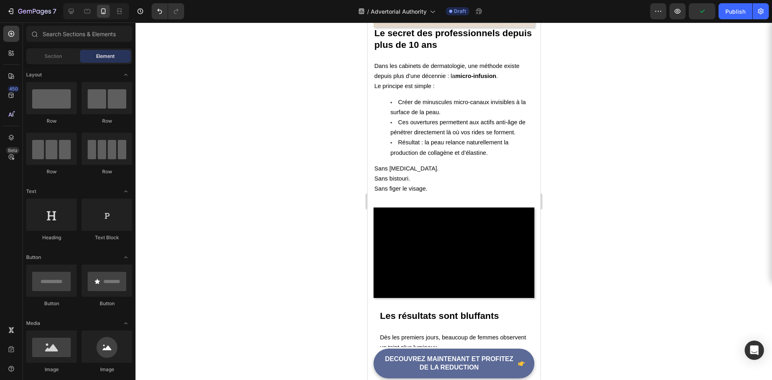
click at [328, 252] on div at bounding box center [453, 201] width 636 height 357
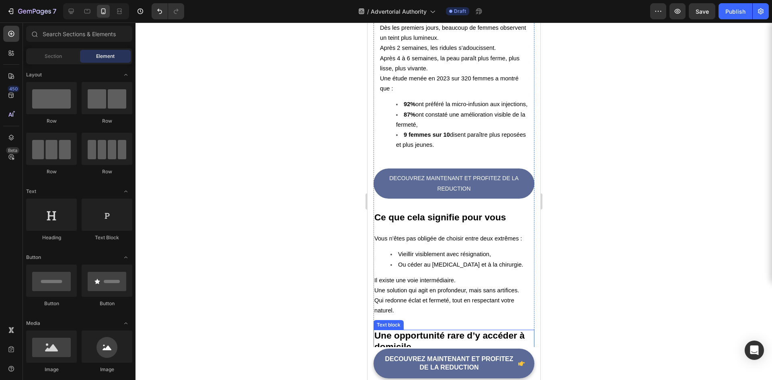
scroll to position [2302, 0]
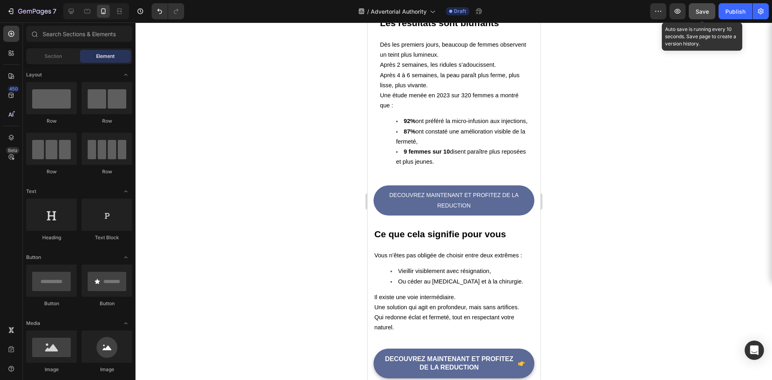
click at [705, 8] on span "Save" at bounding box center [701, 11] width 13 height 7
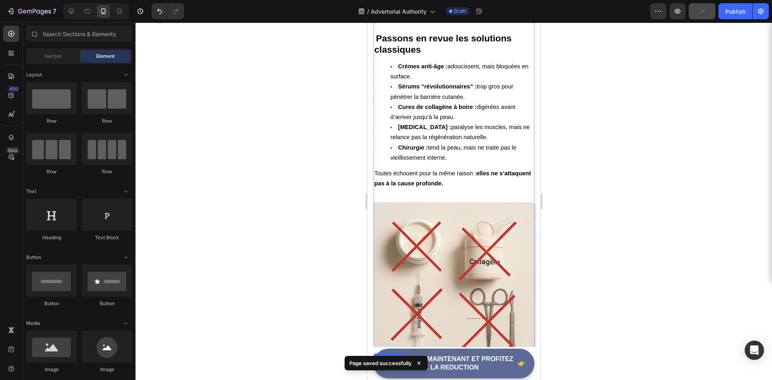
scroll to position [1659, 0]
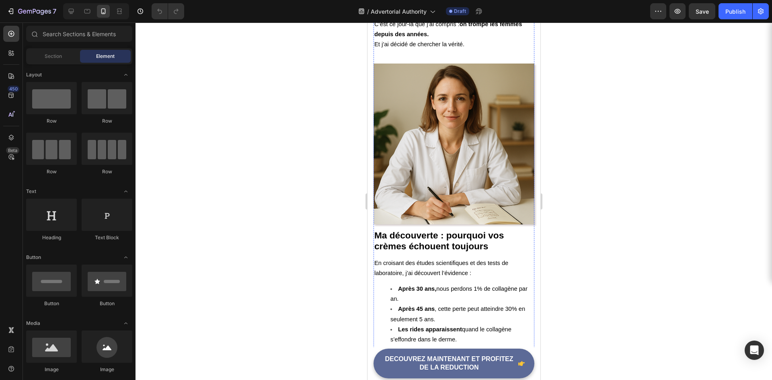
scroll to position [844, 0]
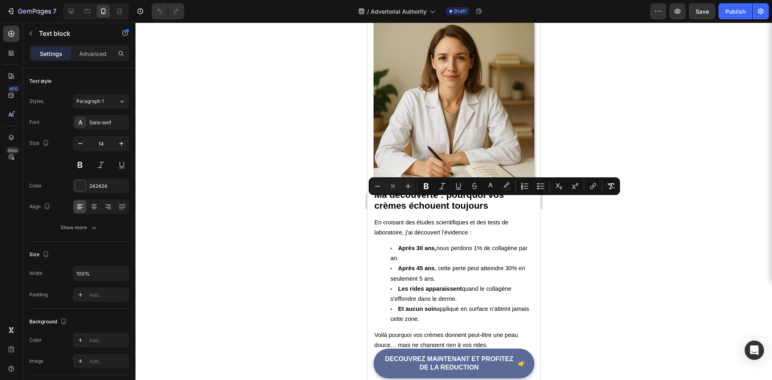
drag, startPoint x: 375, startPoint y: 201, endPoint x: 393, endPoint y: 204, distance: 19.2
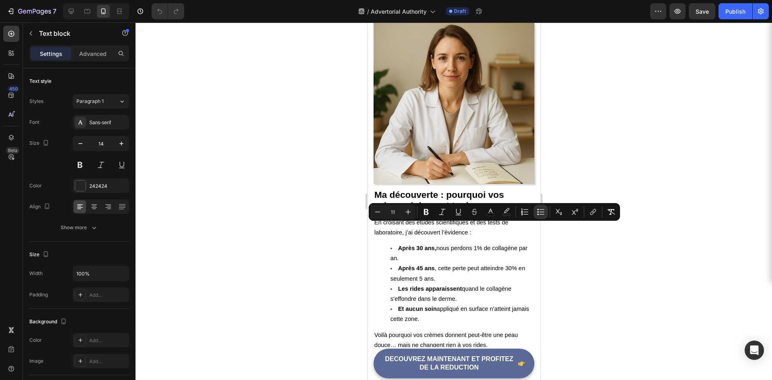
drag, startPoint x: 399, startPoint y: 227, endPoint x: 440, endPoint y: 229, distance: 40.6
drag, startPoint x: 446, startPoint y: 227, endPoint x: 403, endPoint y: 225, distance: 42.2
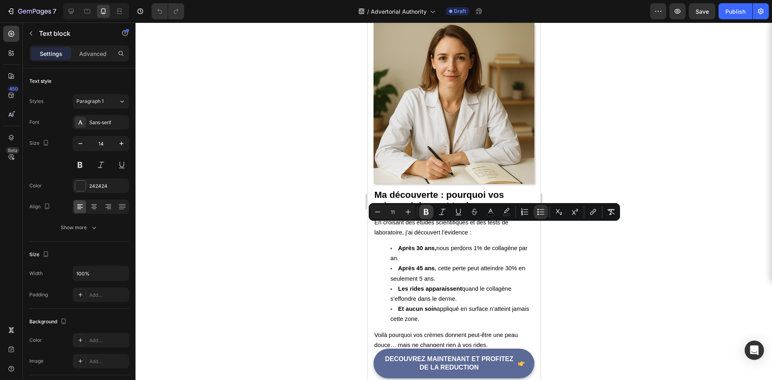
click at [427, 214] on icon "Editor contextual toolbar" at bounding box center [426, 212] width 5 height 6
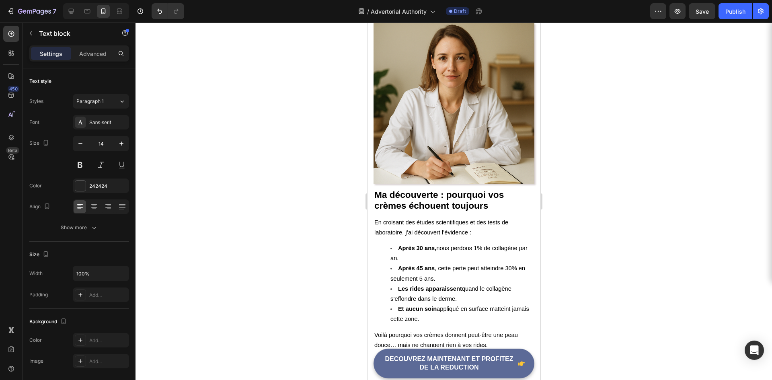
drag, startPoint x: 448, startPoint y: 237, endPoint x: 398, endPoint y: 239, distance: 49.5
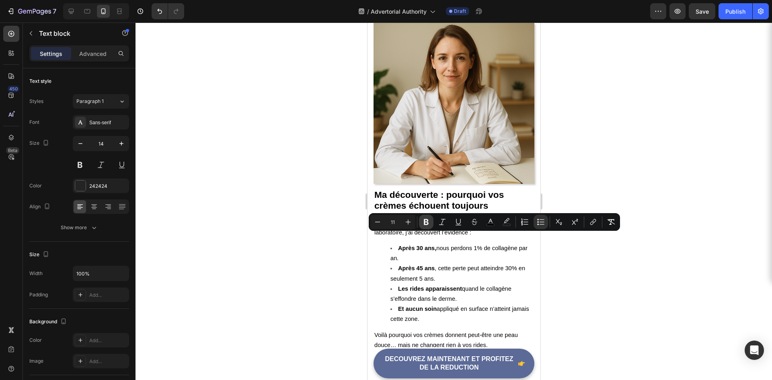
click at [428, 221] on icon "Editor contextual toolbar" at bounding box center [426, 222] width 8 height 8
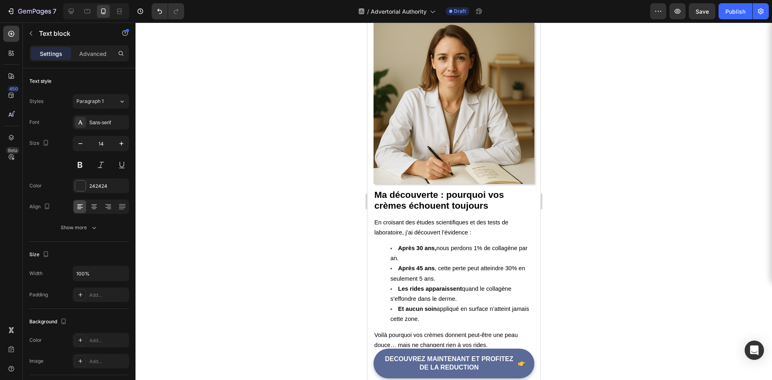
drag, startPoint x: 445, startPoint y: 246, endPoint x: 399, endPoint y: 248, distance: 46.6
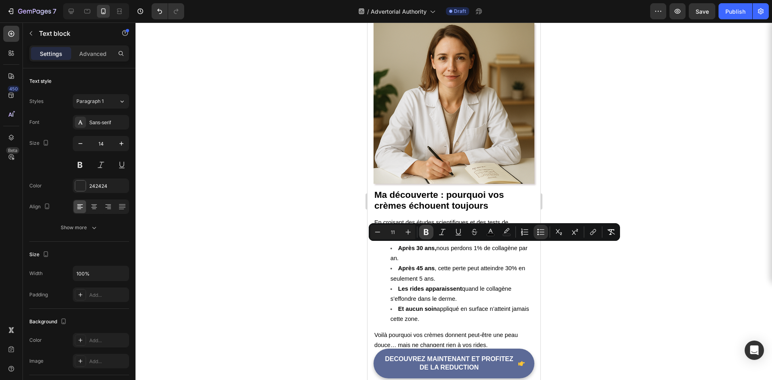
click at [430, 233] on button "Bold" at bounding box center [426, 232] width 14 height 14
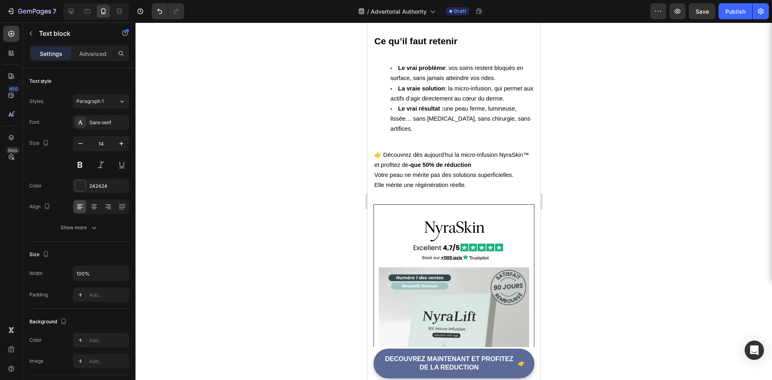
scroll to position [2266, 0]
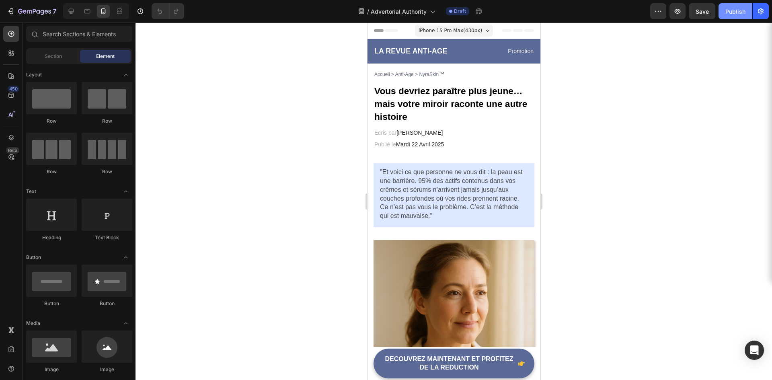
click at [731, 17] on button "Publish" at bounding box center [735, 11] width 34 height 16
click at [508, 52] on p "Promotion" at bounding box center [493, 51] width 79 height 10
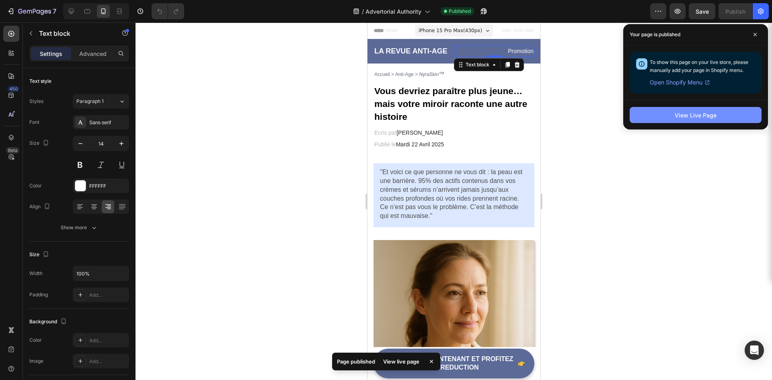
click at [688, 117] on div "View Live Page" at bounding box center [695, 115] width 42 height 8
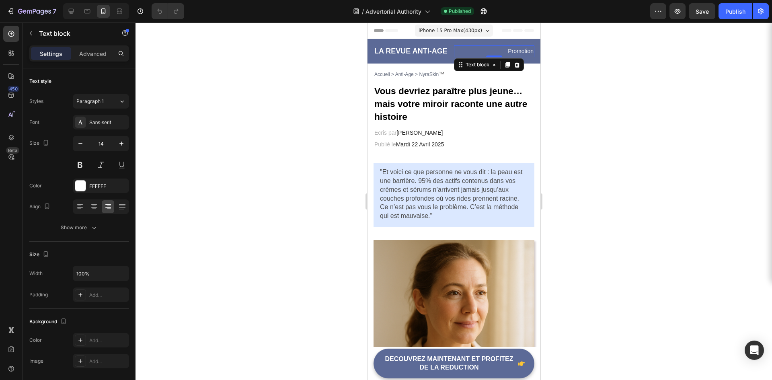
click at [330, 148] on div at bounding box center [453, 201] width 636 height 357
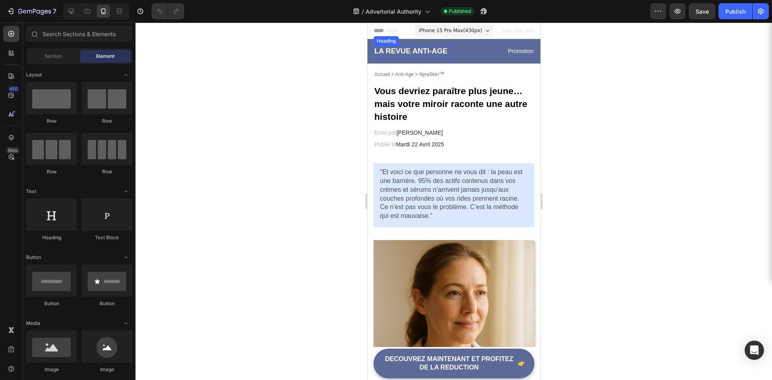
click at [422, 52] on h2 "LA REVUE ANTI-AGE" at bounding box center [413, 51] width 80 height 11
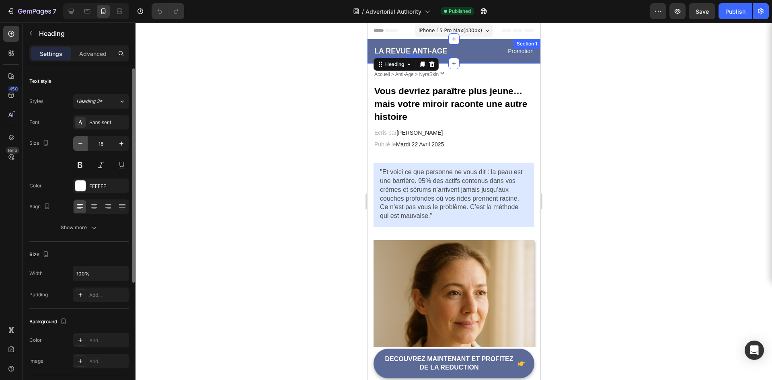
click at [84, 145] on icon "button" at bounding box center [80, 143] width 8 height 8
type input "16"
click at [507, 49] on p "Promotion" at bounding box center [493, 51] width 79 height 10
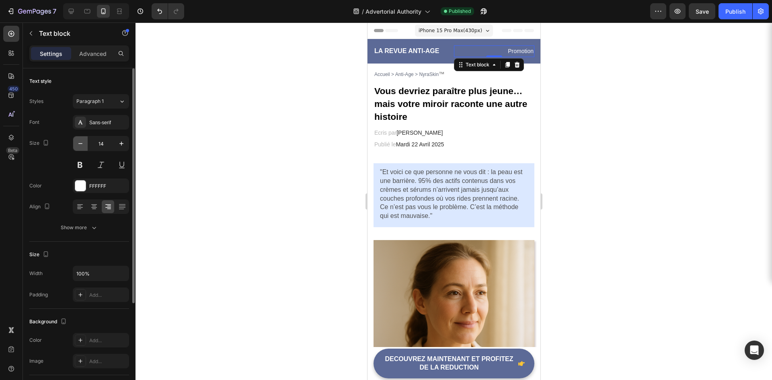
click at [82, 140] on icon "button" at bounding box center [80, 143] width 8 height 8
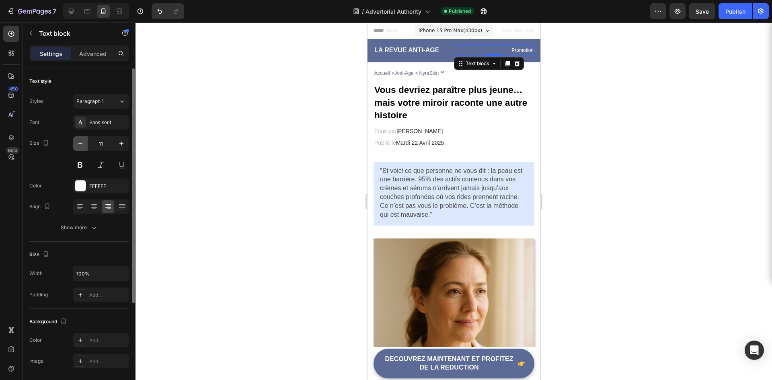
click at [82, 140] on icon "button" at bounding box center [80, 143] width 8 height 8
click at [122, 142] on icon "button" at bounding box center [121, 143] width 8 height 8
type input "11"
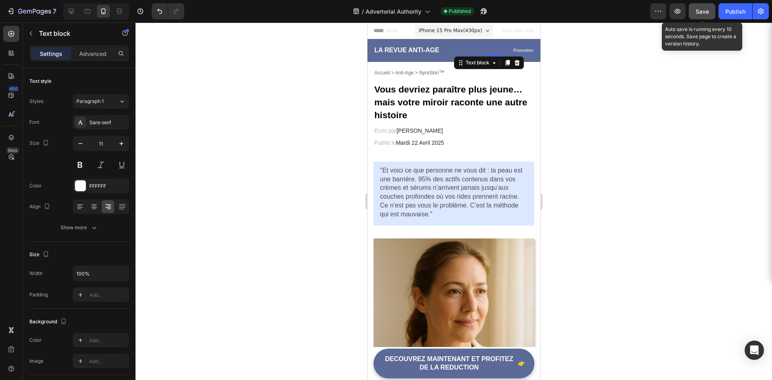
click at [708, 9] on span "Save" at bounding box center [701, 11] width 13 height 7
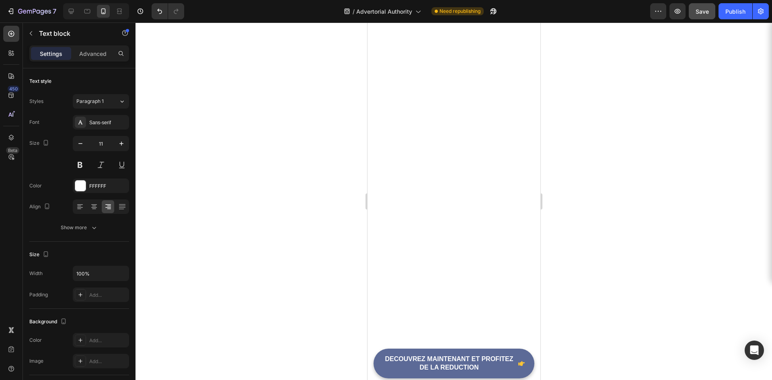
scroll to position [2652, 0]
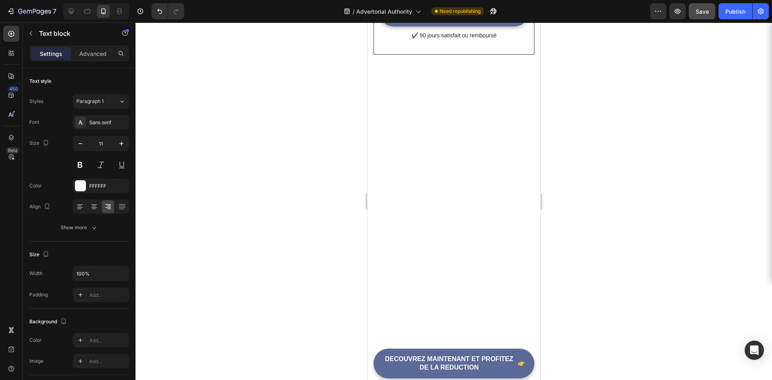
drag, startPoint x: 467, startPoint y: 235, endPoint x: 442, endPoint y: 236, distance: 24.2
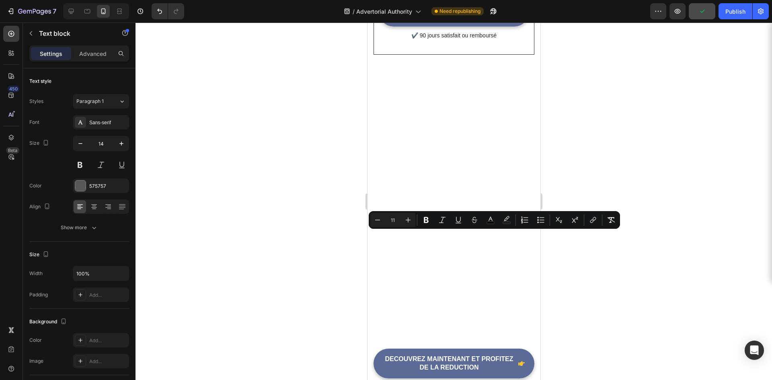
drag, startPoint x: 451, startPoint y: 235, endPoint x: 435, endPoint y: 238, distance: 16.3
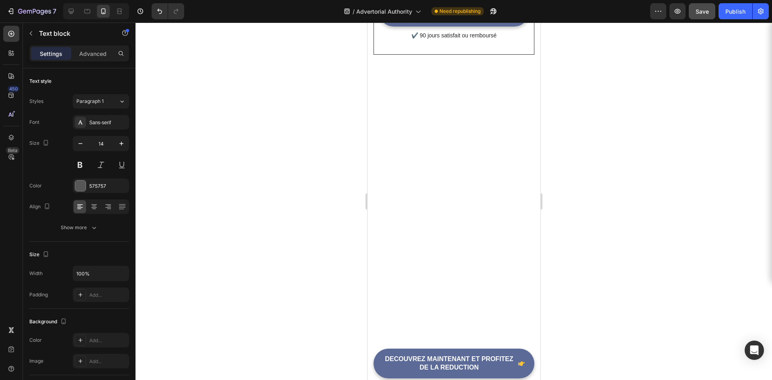
drag, startPoint x: 467, startPoint y: 235, endPoint x: 440, endPoint y: 237, distance: 26.6
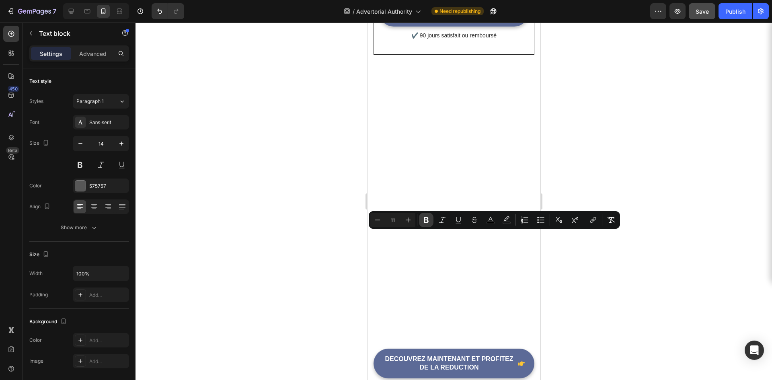
click at [430, 221] on button "Bold" at bounding box center [426, 220] width 14 height 14
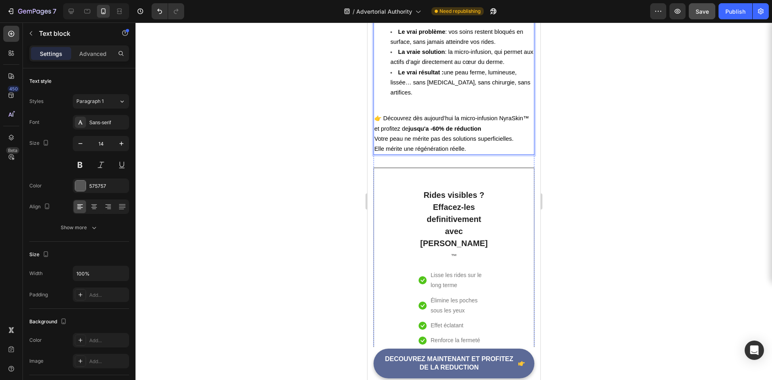
scroll to position [2291, 0]
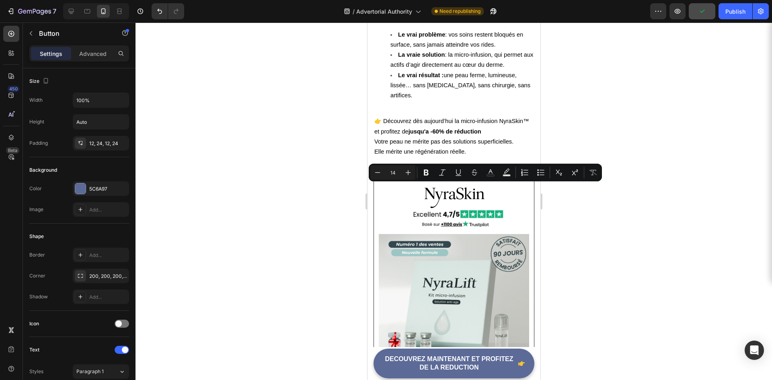
drag, startPoint x: 424, startPoint y: 172, endPoint x: 60, endPoint y: 159, distance: 364.7
click at [424, 172] on icon "Editor contextual toolbar" at bounding box center [426, 173] width 5 height 6
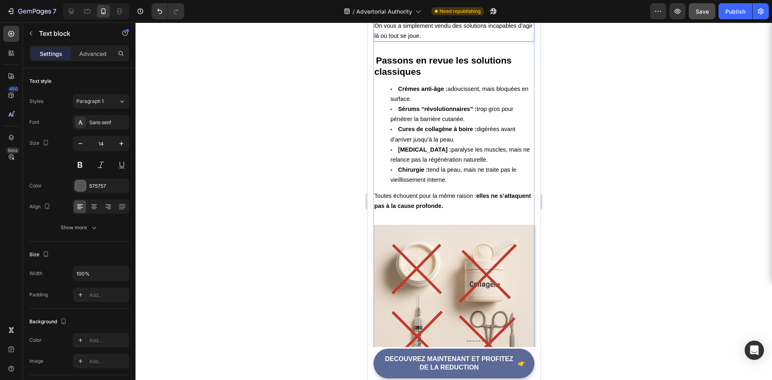
scroll to position [1326, 0]
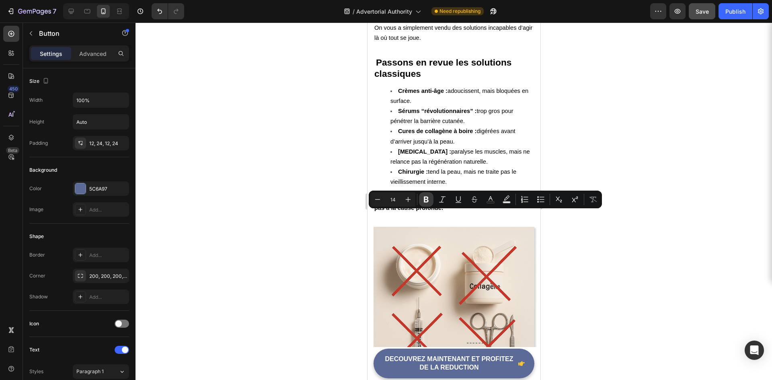
click at [424, 203] on icon "Editor contextual toolbar" at bounding box center [426, 199] width 8 height 8
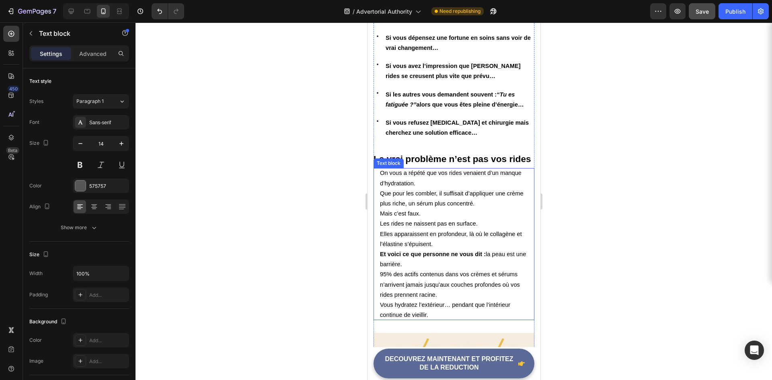
scroll to position [442, 0]
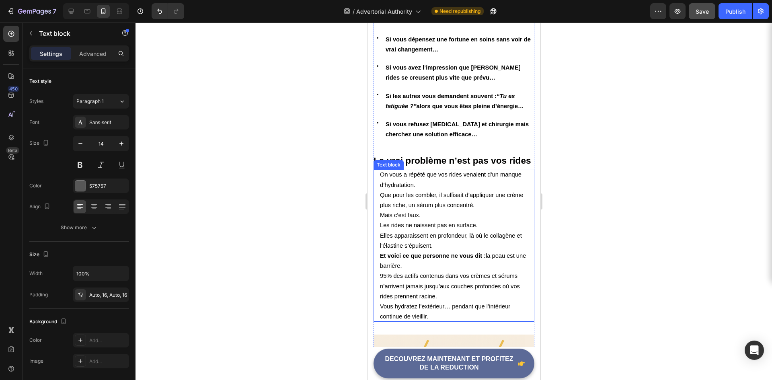
click at [436, 264] on p "Et voici ce que personne ne vous dit : la peau est une barrière. 95% des actifs…" at bounding box center [453, 276] width 148 height 51
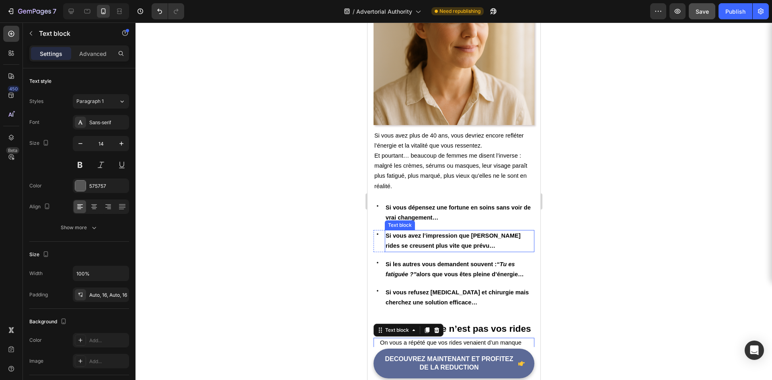
scroll to position [241, 0]
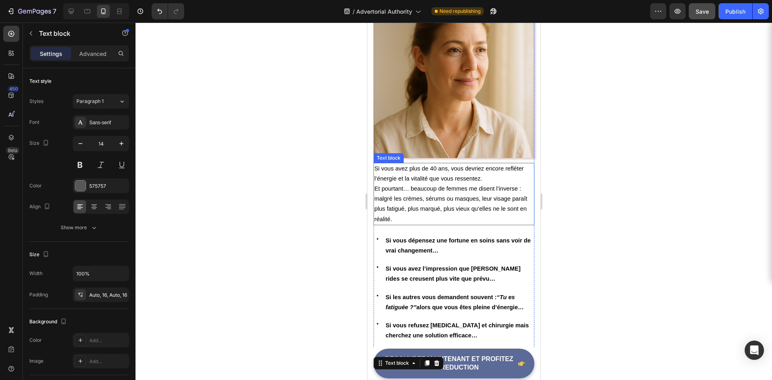
click at [422, 188] on p "Et pourtant… beaucoup de femmes me disent l’inverse : malgré les crèmes, sérums…" at bounding box center [453, 204] width 159 height 41
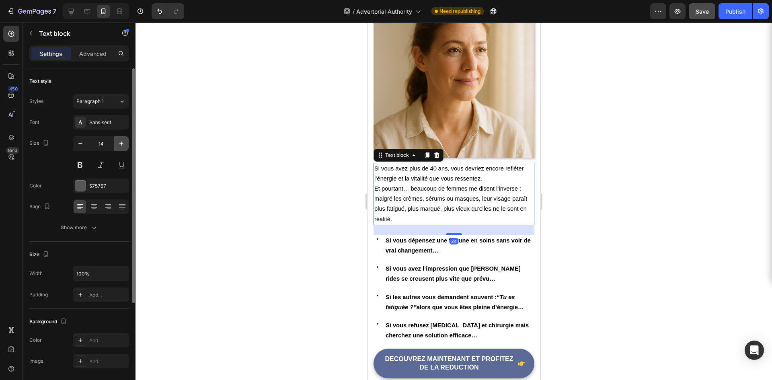
click at [123, 144] on icon "button" at bounding box center [121, 143] width 8 height 8
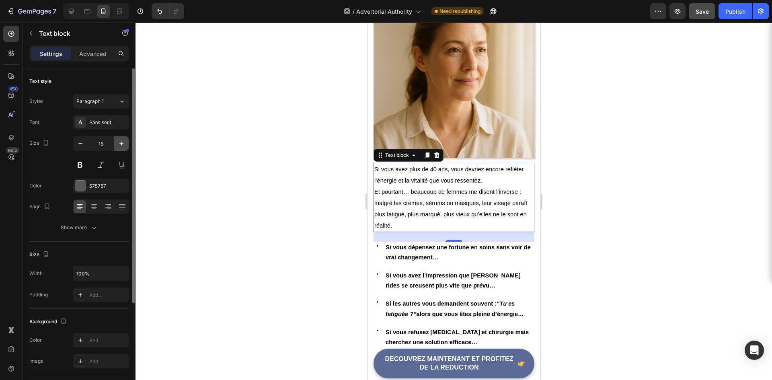
click at [123, 144] on icon "button" at bounding box center [121, 143] width 8 height 8
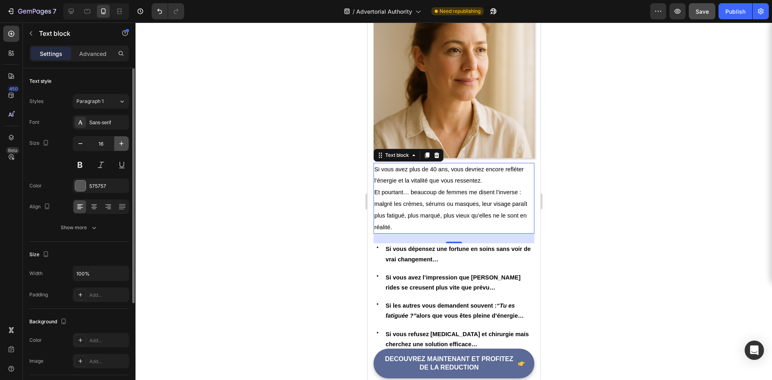
click at [123, 144] on icon "button" at bounding box center [121, 143] width 8 height 8
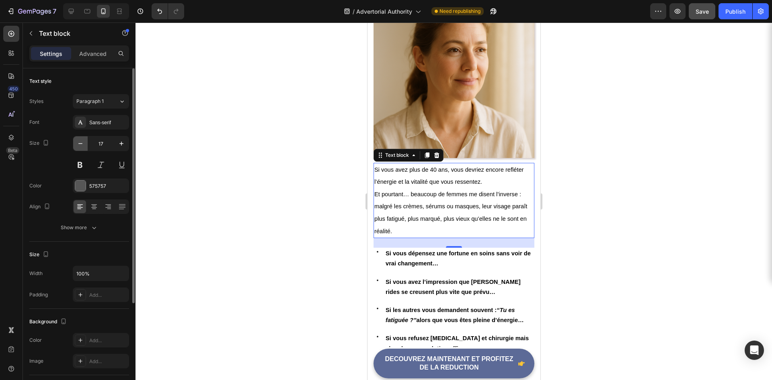
click at [78, 147] on icon "button" at bounding box center [80, 143] width 8 height 8
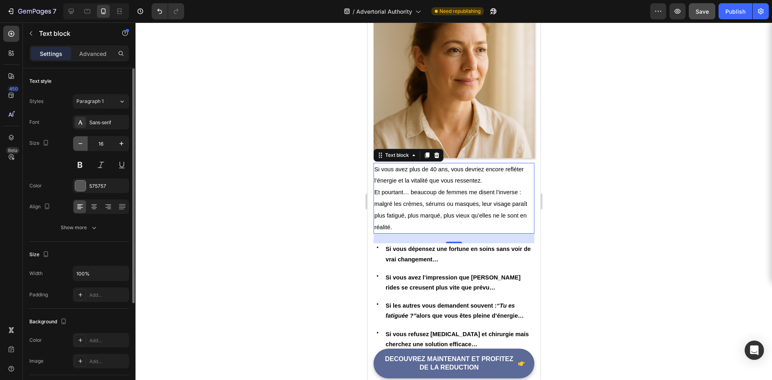
click at [78, 147] on icon "button" at bounding box center [80, 143] width 8 height 8
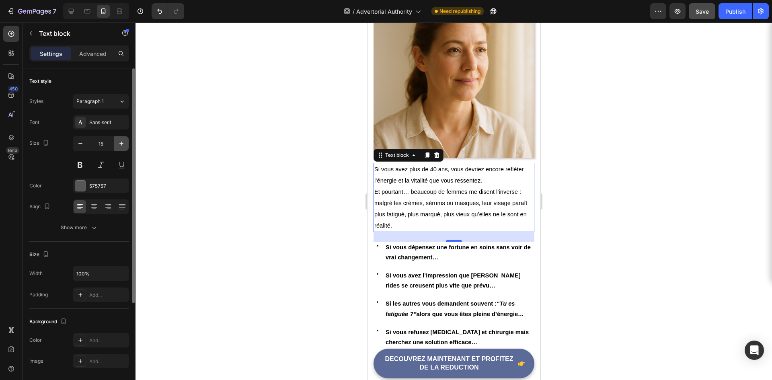
click at [120, 143] on icon "button" at bounding box center [121, 143] width 8 height 8
type input "16"
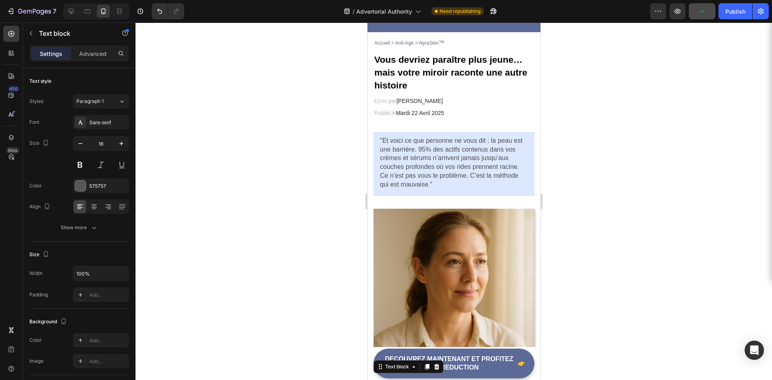
scroll to position [0, 0]
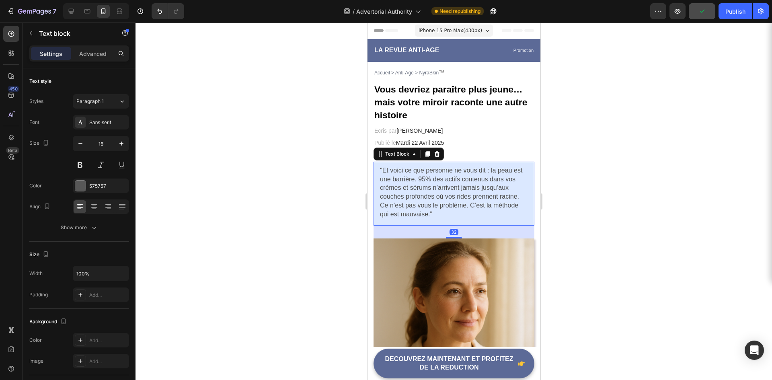
click at [431, 197] on span ""Et voici ce que personne ne vous dit : la peau est une barrière. 95% des actif…" at bounding box center [450, 183] width 142 height 33
click at [120, 144] on icon "button" at bounding box center [121, 143] width 8 height 8
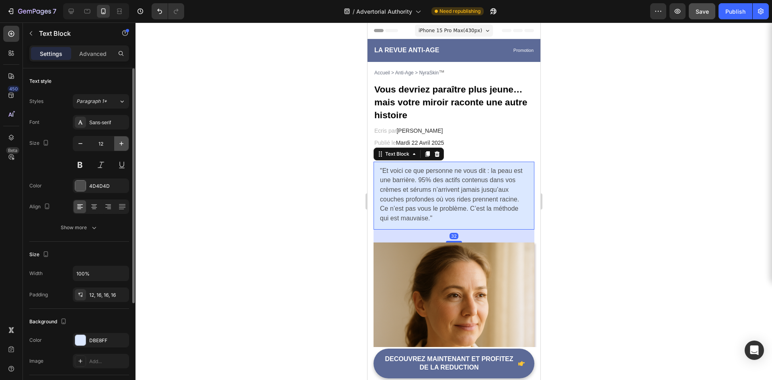
click at [120, 144] on icon "button" at bounding box center [121, 143] width 8 height 8
click at [125, 145] on button "button" at bounding box center [121, 143] width 14 height 14
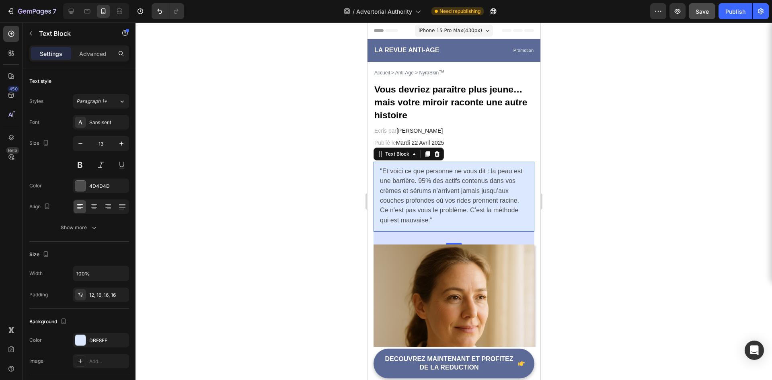
type input "14"
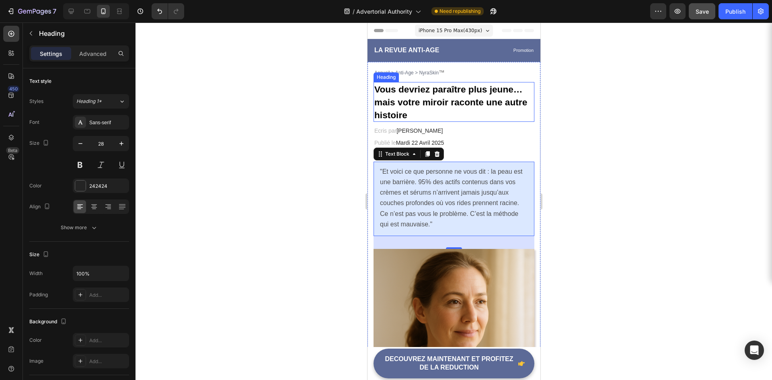
click at [444, 106] on strong "Vous devriez paraître plus jeune… mais votre miroir raconte une autre histoire" at bounding box center [450, 102] width 153 height 36
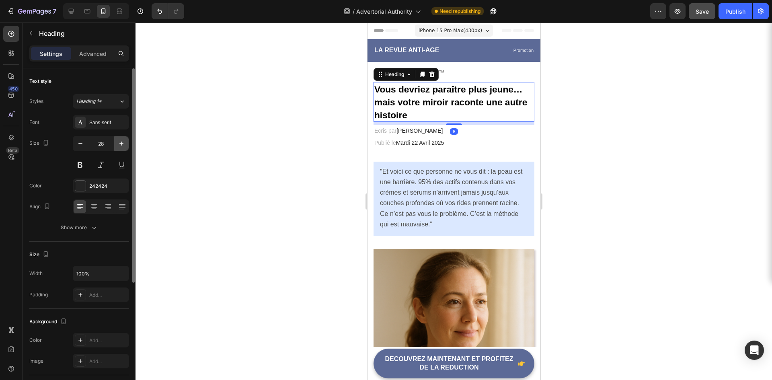
click at [123, 147] on icon "button" at bounding box center [121, 143] width 8 height 8
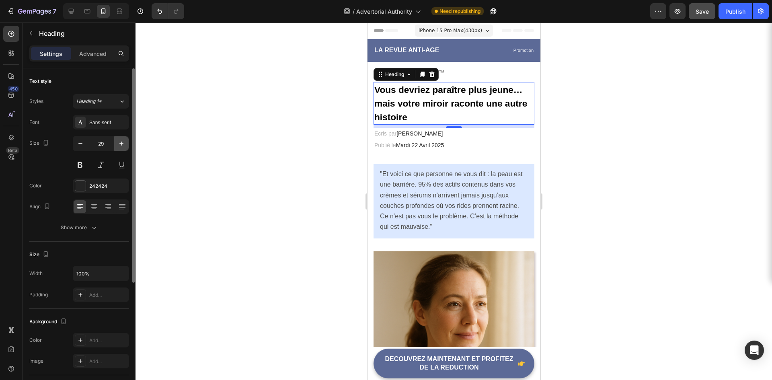
click at [123, 147] on icon "button" at bounding box center [121, 143] width 8 height 8
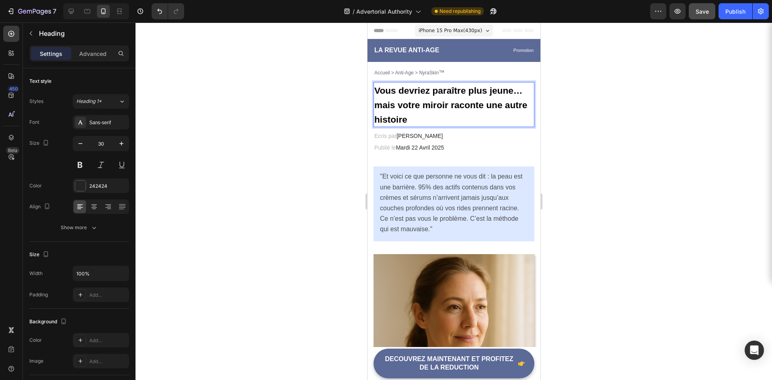
click at [419, 98] on h2 "Vous devriez paraître plus jeune… mais votre miroir raconte une autre histoire" at bounding box center [453, 104] width 161 height 45
click at [419, 98] on p "Vous devriez paraître plus jeune… mais votre miroir raconte une autre histoire" at bounding box center [453, 104] width 159 height 43
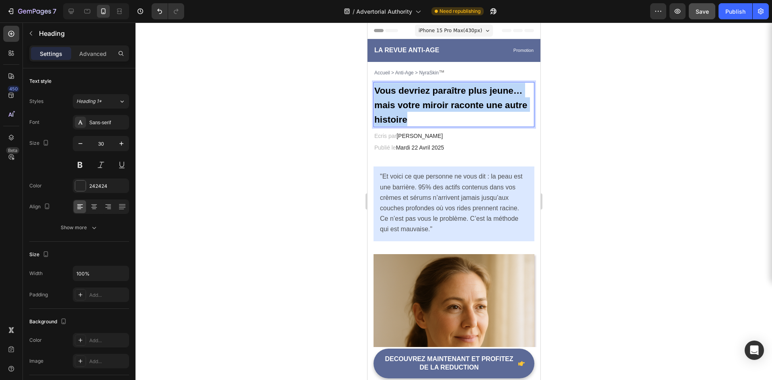
click at [419, 98] on p "Vous devriez paraître plus jeune… mais votre miroir raconte une autre histoire" at bounding box center [453, 104] width 159 height 43
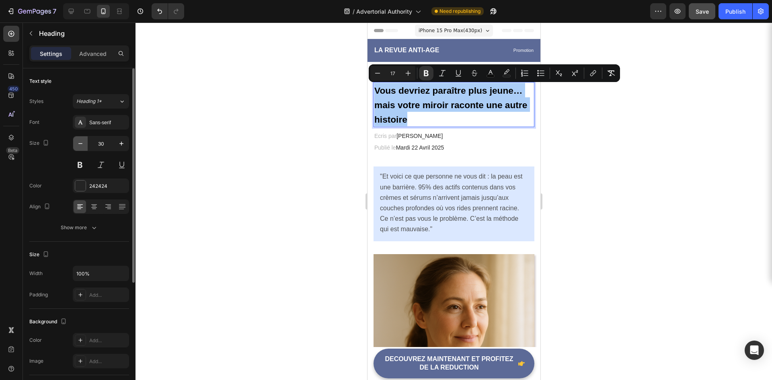
click at [81, 140] on icon "button" at bounding box center [80, 143] width 8 height 8
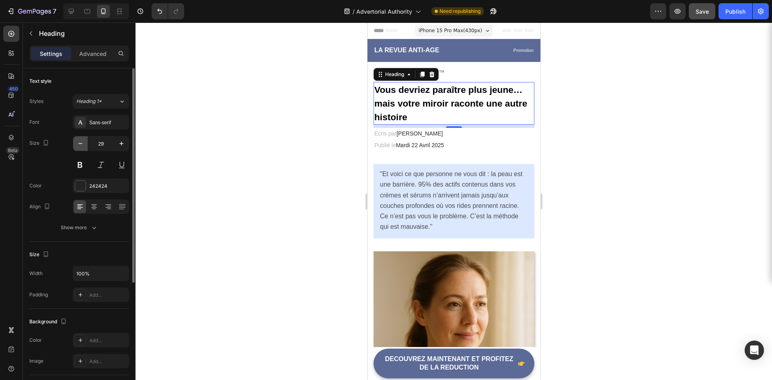
click at [81, 140] on icon "button" at bounding box center [80, 143] width 8 height 8
type input "28"
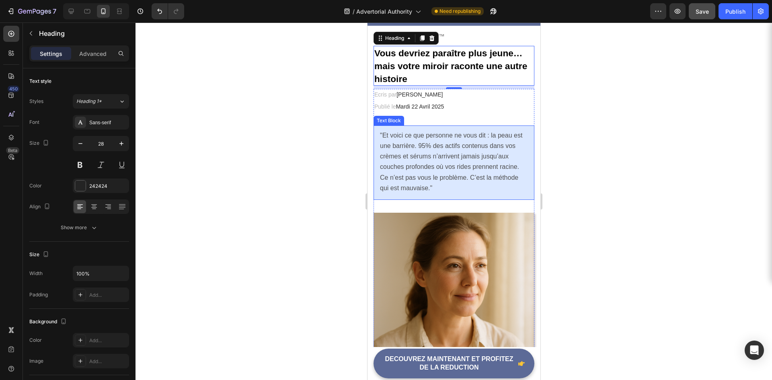
scroll to position [40, 0]
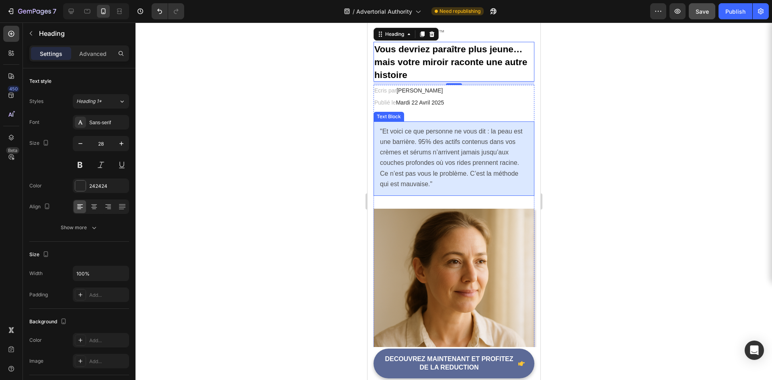
click at [433, 168] on p ""Et voici ce que personne ne vous dit : la peau est une barrière. 95% des actif…" at bounding box center [453, 147] width 148 height 42
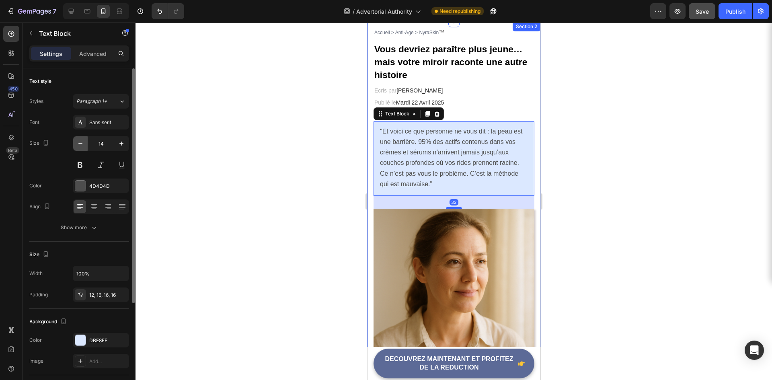
click at [80, 141] on icon "button" at bounding box center [80, 143] width 8 height 8
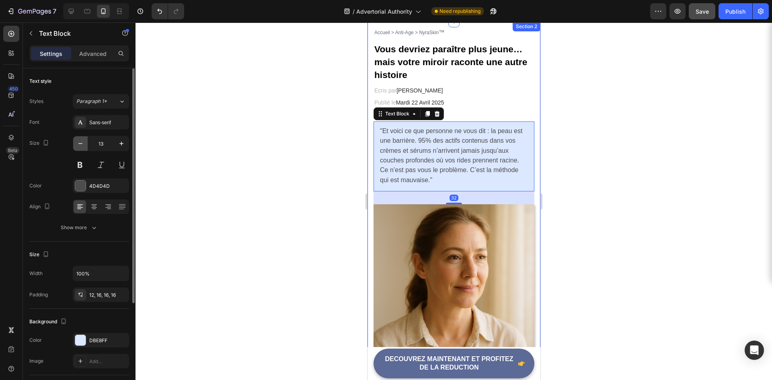
click at [80, 141] on icon "button" at bounding box center [80, 143] width 8 height 8
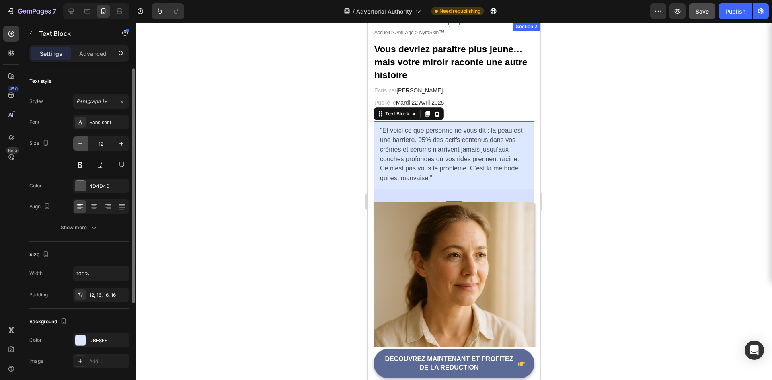
click at [80, 141] on icon "button" at bounding box center [80, 143] width 8 height 8
type input "11"
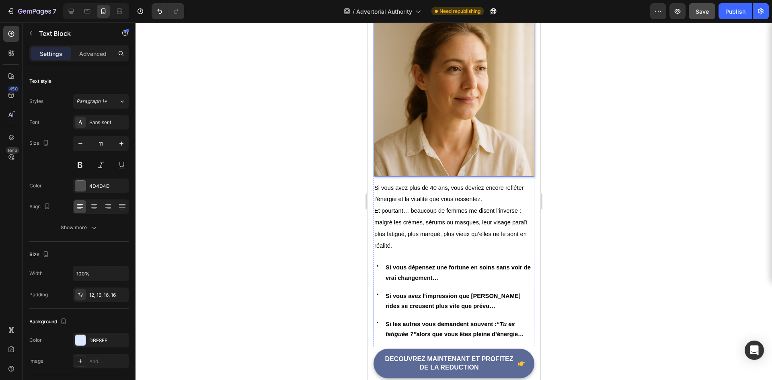
scroll to position [241, 0]
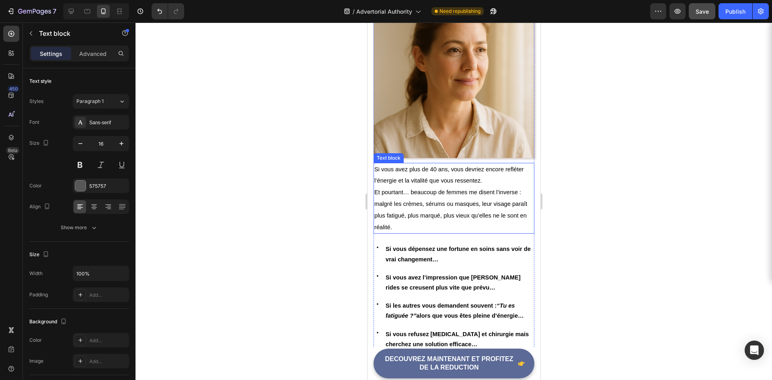
click at [405, 200] on span "Et pourtant… beaucoup de femmes me disent l’inverse : malgré les crèmes, sérums…" at bounding box center [450, 209] width 153 height 41
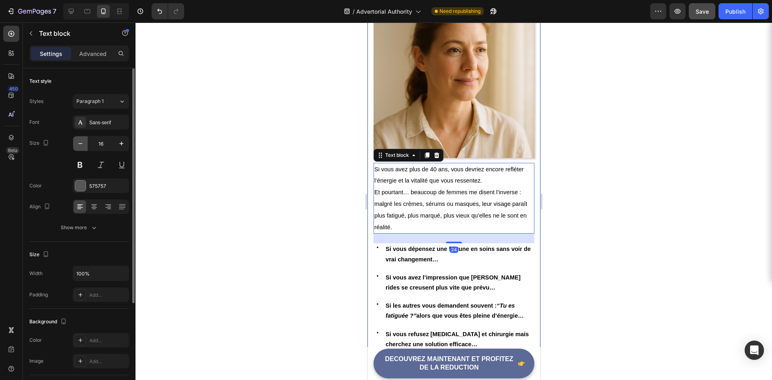
click at [86, 141] on button "button" at bounding box center [80, 143] width 14 height 14
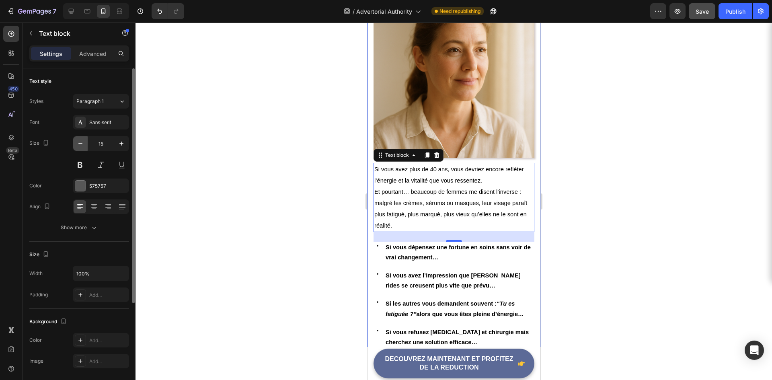
click at [86, 141] on button "button" at bounding box center [80, 143] width 14 height 14
type input "14"
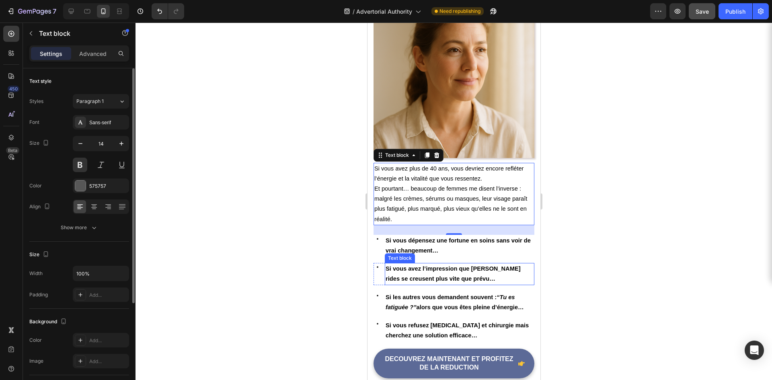
click at [436, 270] on span "Si vous avez l’impression que [PERSON_NAME] rides se creusent plus vite que pré…" at bounding box center [452, 273] width 135 height 16
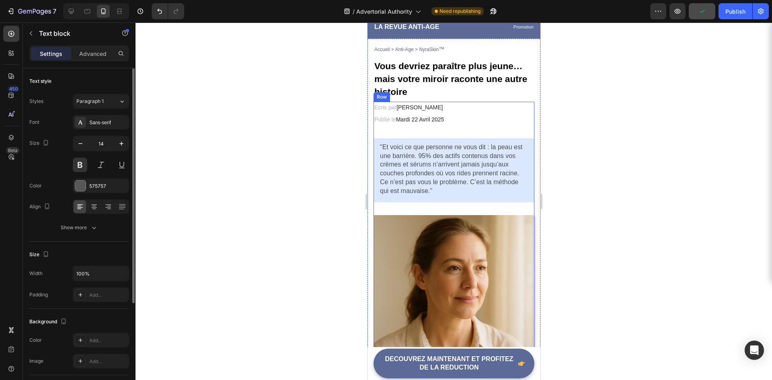
scroll to position [0, 0]
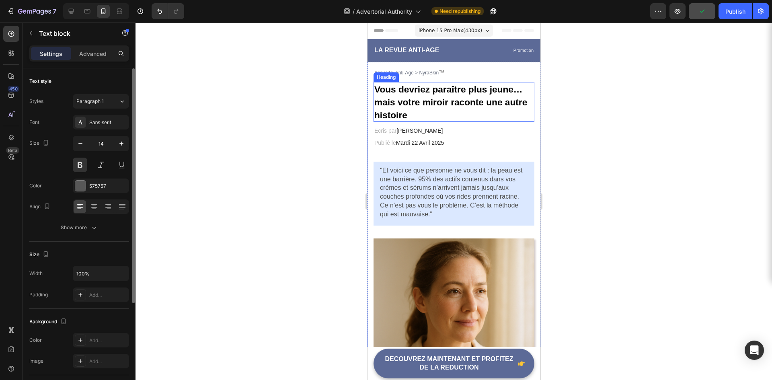
click at [433, 102] on strong "Vous devriez paraître plus jeune… mais votre miroir raconte une autre histoire" at bounding box center [450, 102] width 153 height 36
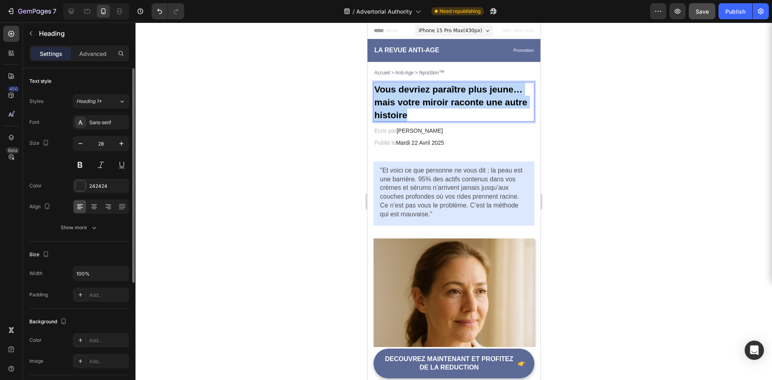
click at [433, 102] on strong "Vous devriez paraître plus jeune… mais votre miroir raconte une autre histoire" at bounding box center [450, 102] width 153 height 36
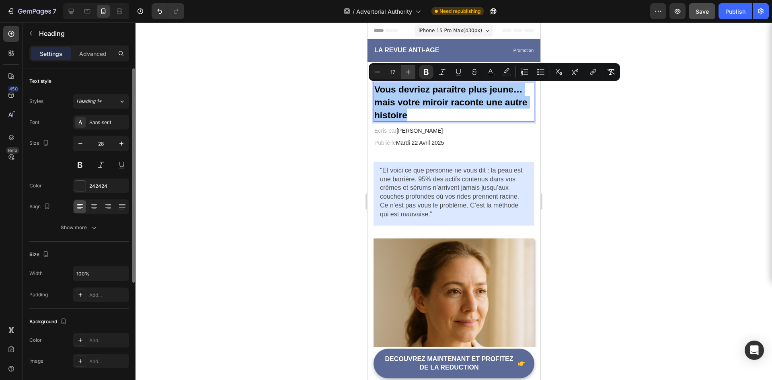
click at [409, 70] on icon "Editor contextual toolbar" at bounding box center [408, 72] width 8 height 8
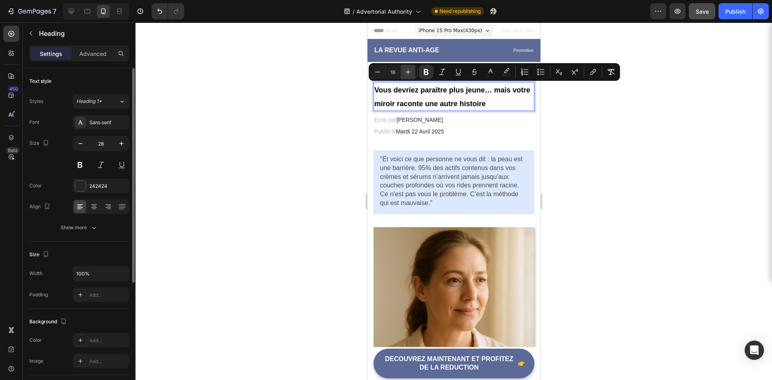
click at [409, 70] on icon "Editor contextual toolbar" at bounding box center [408, 72] width 8 height 8
click at [379, 70] on icon "Editor contextual toolbar" at bounding box center [377, 72] width 8 height 8
type input "17"
click at [413, 96] on p "Vous devriez paraître plus jeune… mais votre miroir raconte une autre histoire" at bounding box center [453, 97] width 159 height 28
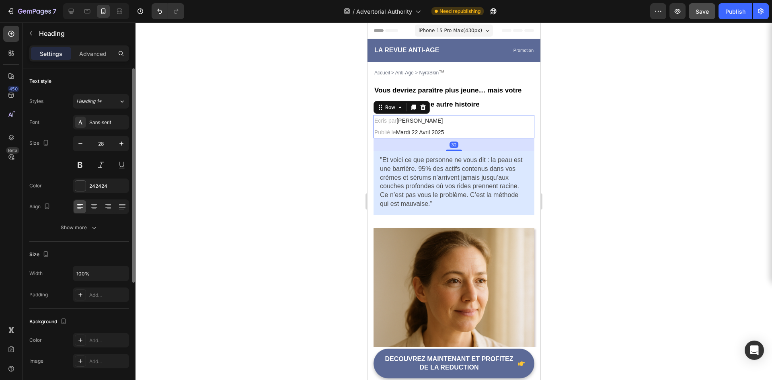
click at [448, 131] on div "Ecris par [PERSON_NAME] Text block Publié le [DATE] Text block Row 32" at bounding box center [453, 126] width 161 height 23
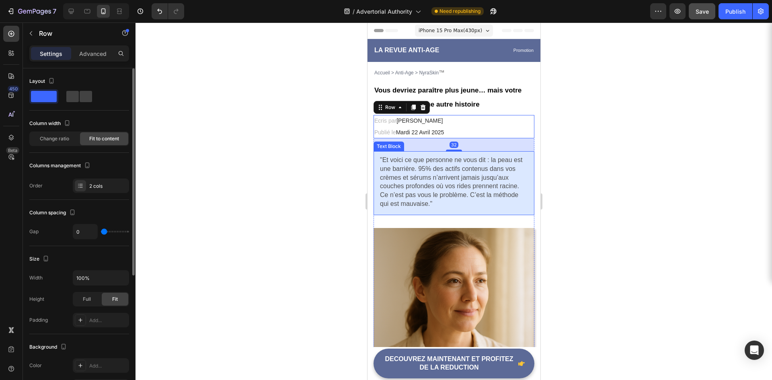
click at [431, 186] on span ""Et voici ce que personne ne vous dit : la peau est une barrière. 95% des actif…" at bounding box center [450, 172] width 142 height 33
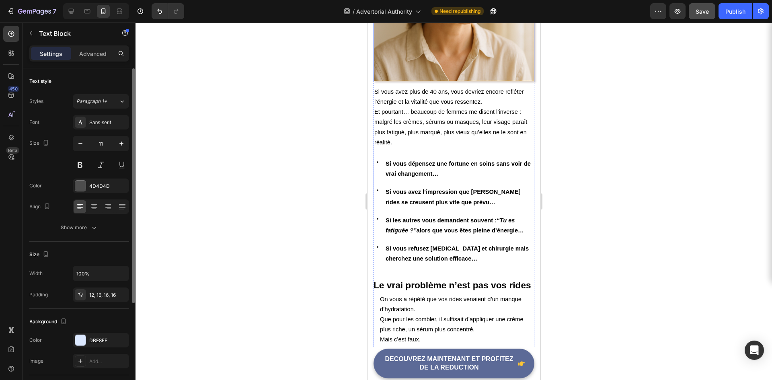
scroll to position [321, 0]
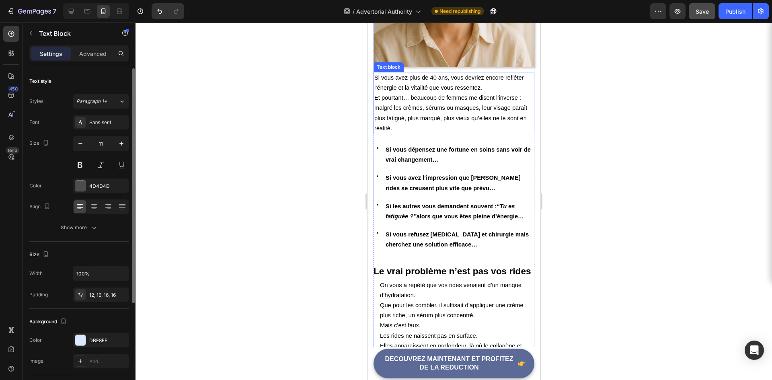
click at [426, 110] on span "Et pourtant… beaucoup de femmes me disent l’inverse : malgré les crèmes, sérums…" at bounding box center [450, 112] width 153 height 37
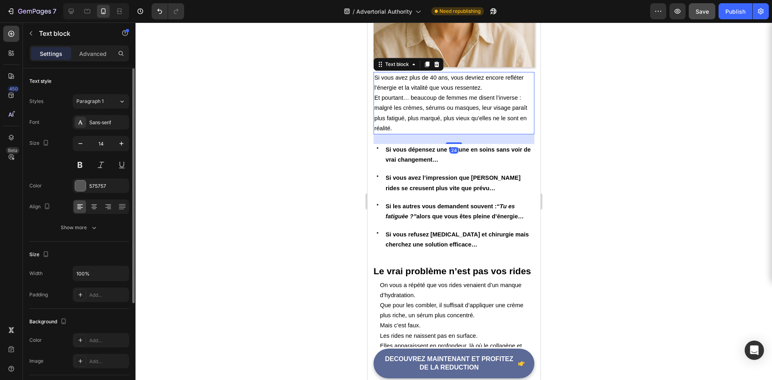
click at [422, 106] on p "Et pourtant… beaucoup de femmes me disent l’inverse : malgré les crèmes, sérums…" at bounding box center [453, 113] width 159 height 41
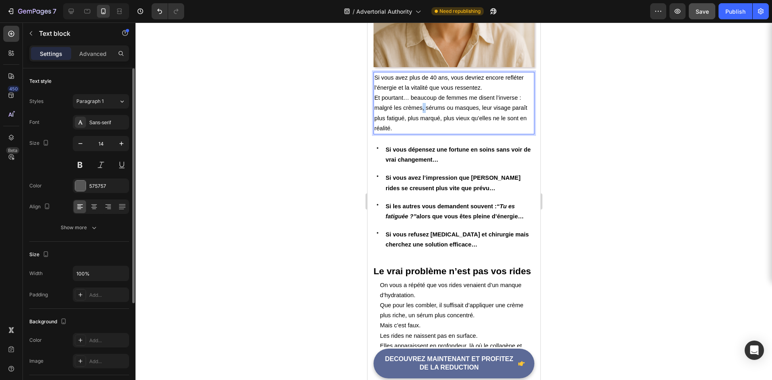
click at [422, 106] on p "Et pourtant… beaucoup de femmes me disent l’inverse : malgré les crèmes, sérums…" at bounding box center [453, 113] width 159 height 41
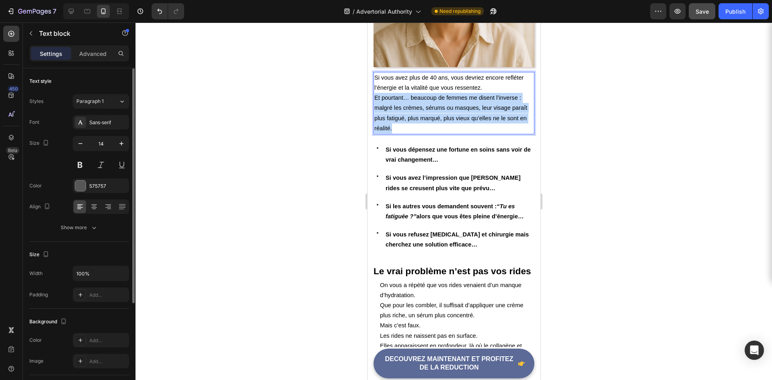
click at [422, 106] on p "Et pourtant… beaucoup de femmes me disent l’inverse : malgré les crèmes, sérums…" at bounding box center [453, 113] width 159 height 41
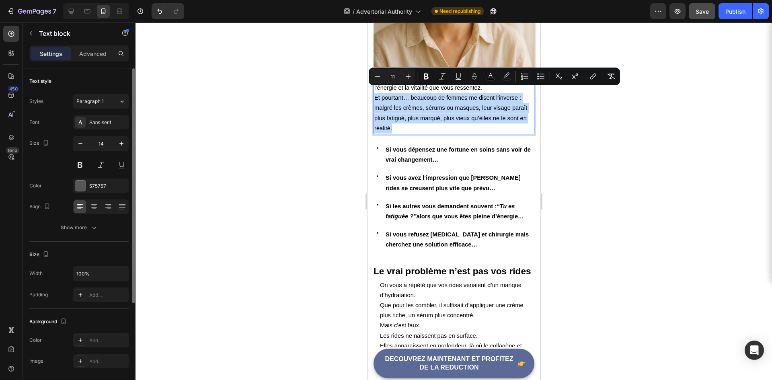
drag, startPoint x: 413, startPoint y: 117, endPoint x: 403, endPoint y: 121, distance: 10.2
click at [412, 117] on p "Et pourtant… beaucoup de femmes me disent l’inverse : malgré les crèmes, sérums…" at bounding box center [453, 113] width 159 height 41
click at [403, 122] on p "Et pourtant… beaucoup de femmes me disent l’inverse : malgré les crèmes, sérums…" at bounding box center [453, 113] width 159 height 41
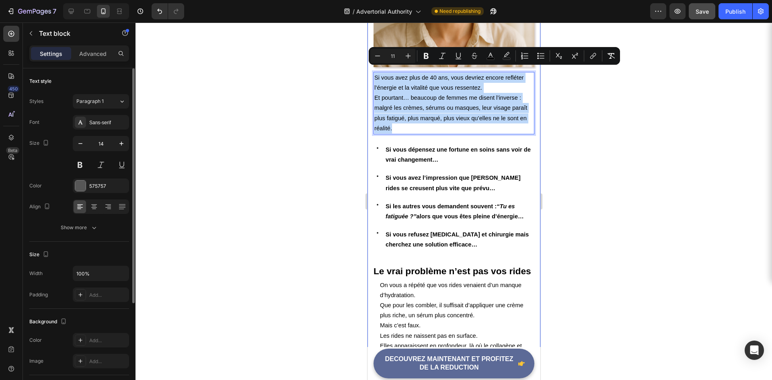
drag, startPoint x: 397, startPoint y: 123, endPoint x: 371, endPoint y: 72, distance: 58.2
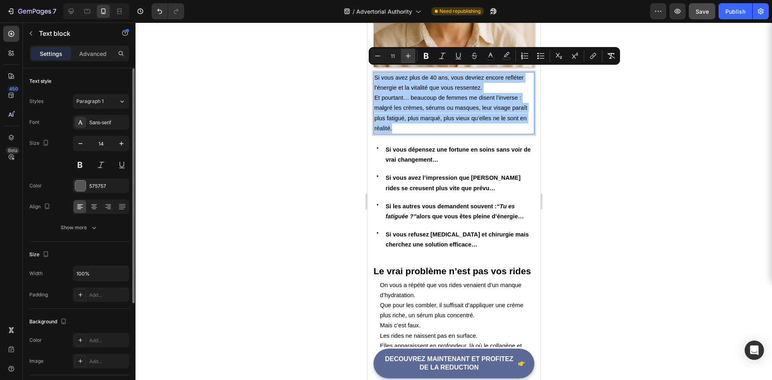
click at [405, 55] on icon "Editor contextual toolbar" at bounding box center [408, 56] width 8 height 8
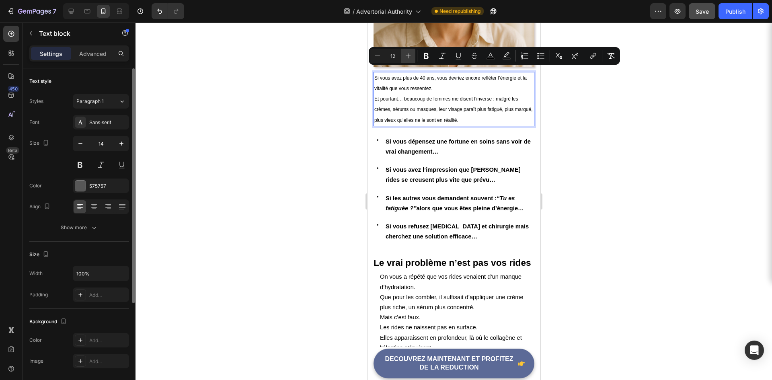
click at [405, 55] on icon "Editor contextual toolbar" at bounding box center [408, 56] width 8 height 8
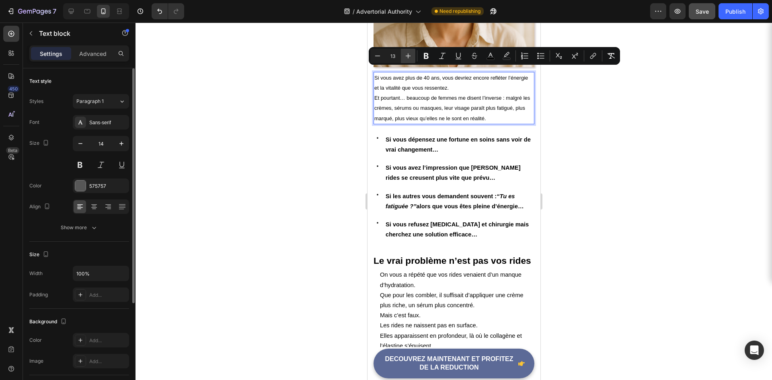
click at [405, 55] on icon "Editor contextual toolbar" at bounding box center [408, 56] width 8 height 8
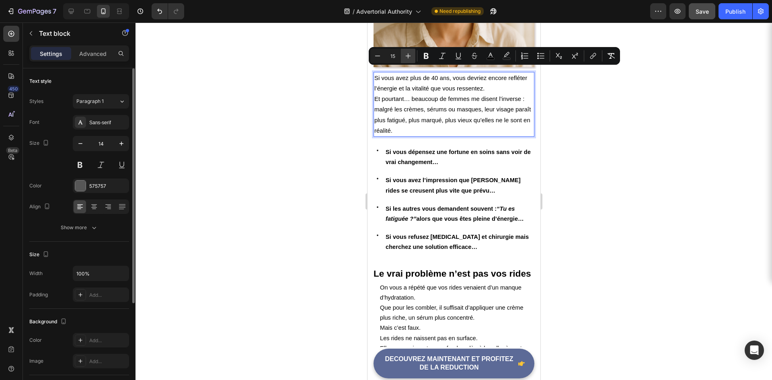
click at [405, 55] on icon "Editor contextual toolbar" at bounding box center [408, 56] width 8 height 8
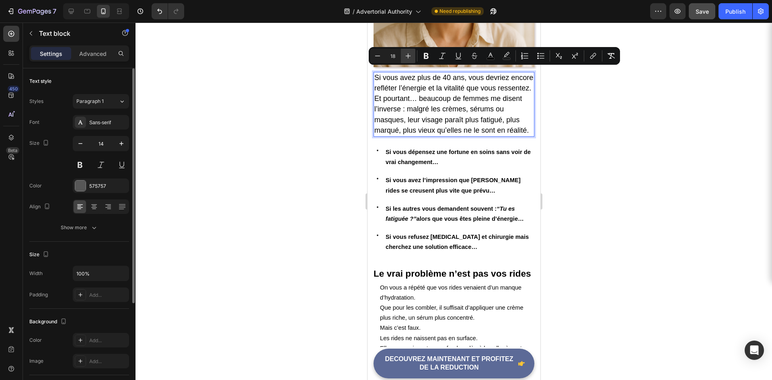
click at [405, 55] on icon "Editor contextual toolbar" at bounding box center [408, 56] width 8 height 8
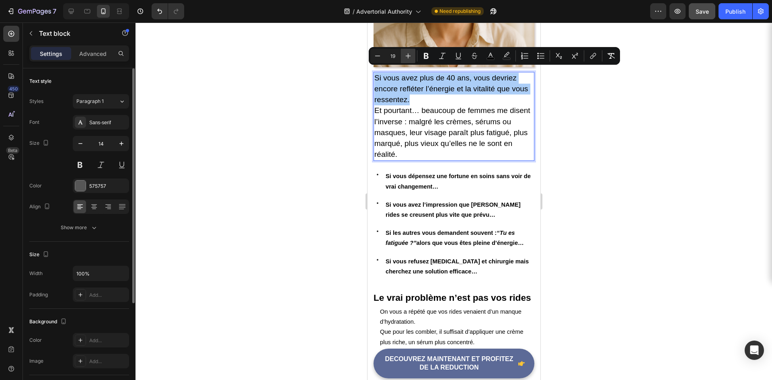
click at [406, 52] on icon "Editor contextual toolbar" at bounding box center [408, 56] width 8 height 8
type input "20"
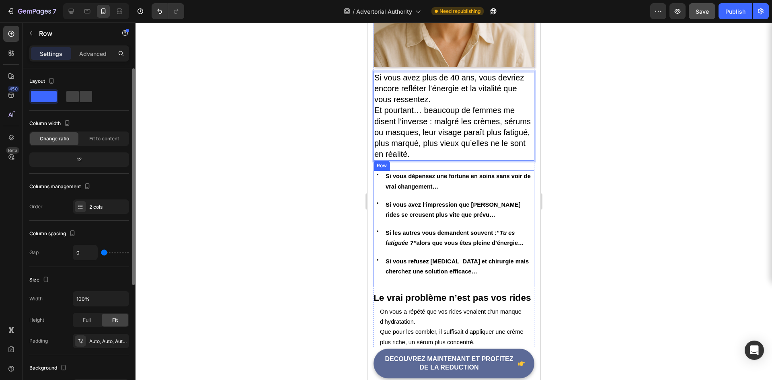
click at [487, 190] on div "Icon Si vous dépensez une fortune en soins sans voir de vrai changement… Text b…" at bounding box center [453, 228] width 161 height 117
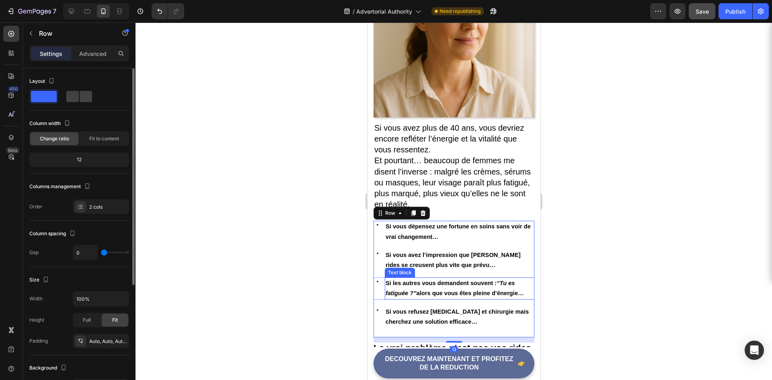
scroll to position [241, 0]
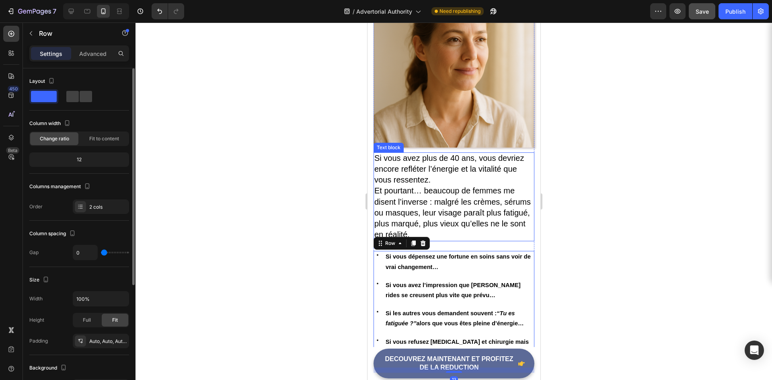
click at [441, 172] on p "Si vous avez plus de 40 ans, vous devriez encore refléter l’énergie et la vital…" at bounding box center [453, 169] width 159 height 33
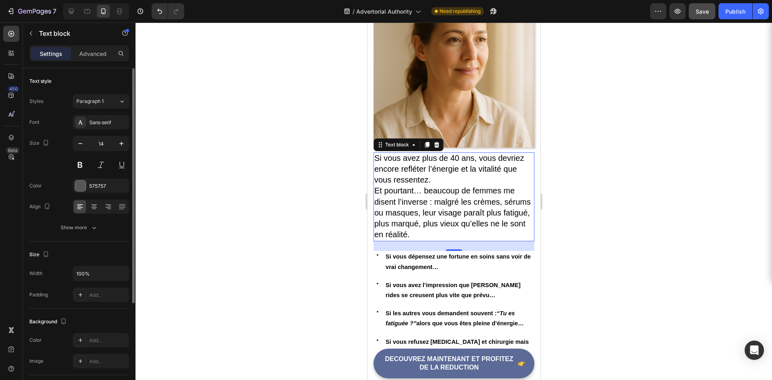
click at [628, 271] on div at bounding box center [453, 201] width 636 height 357
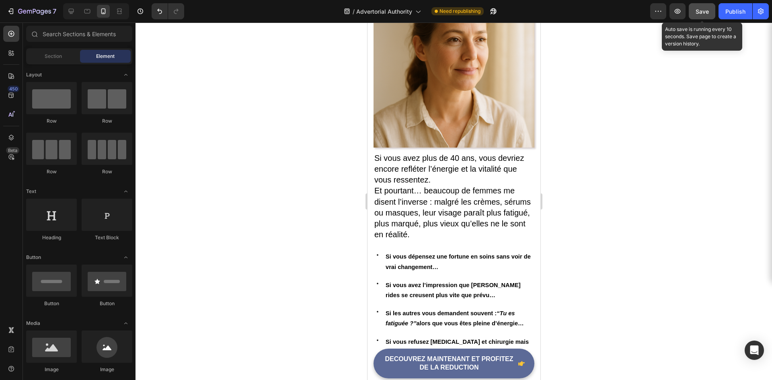
click at [706, 12] on span "Save" at bounding box center [701, 11] width 13 height 7
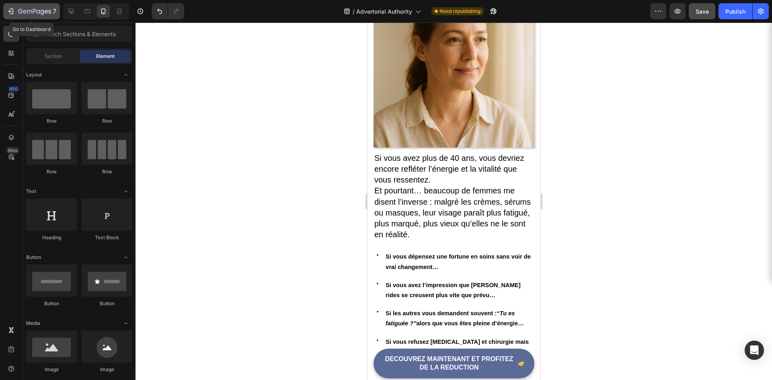
click at [33, 7] on div "7" at bounding box center [37, 11] width 38 height 10
